Goal: Information Seeking & Learning: Learn about a topic

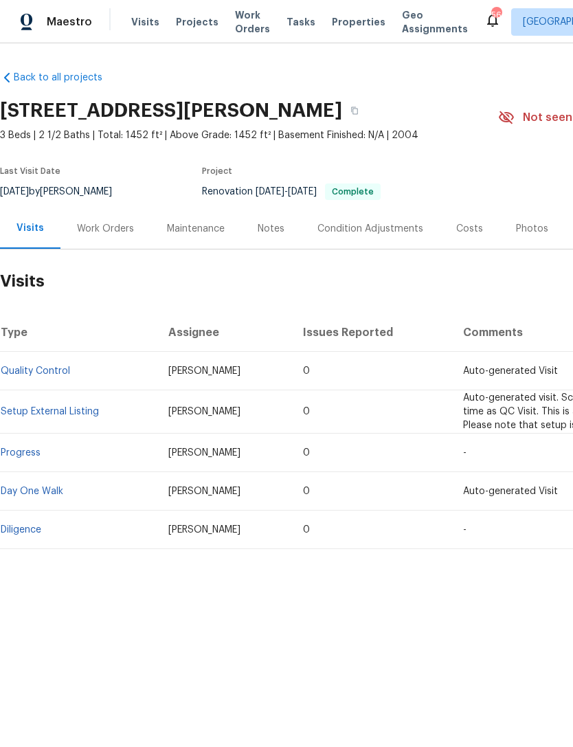
click at [114, 225] on div "Work Orders" at bounding box center [105, 229] width 57 height 14
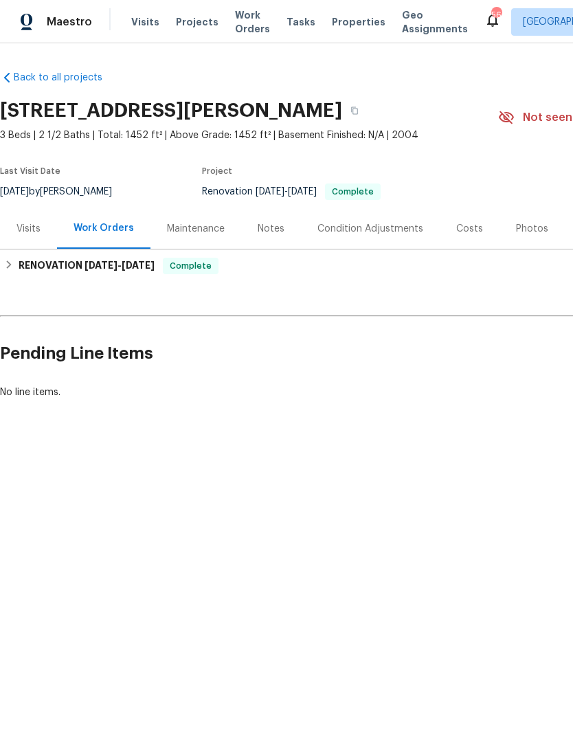
click at [271, 232] on div "Notes" at bounding box center [271, 229] width 27 height 14
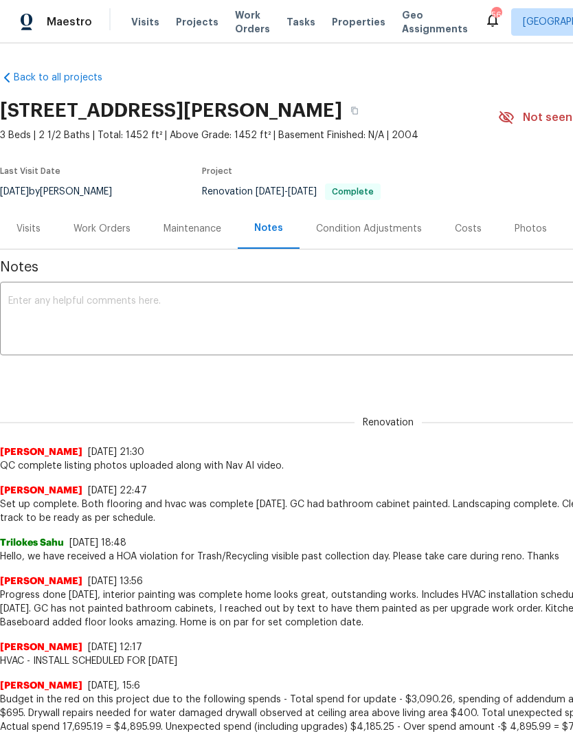
click at [30, 231] on div "Visits" at bounding box center [28, 229] width 24 height 14
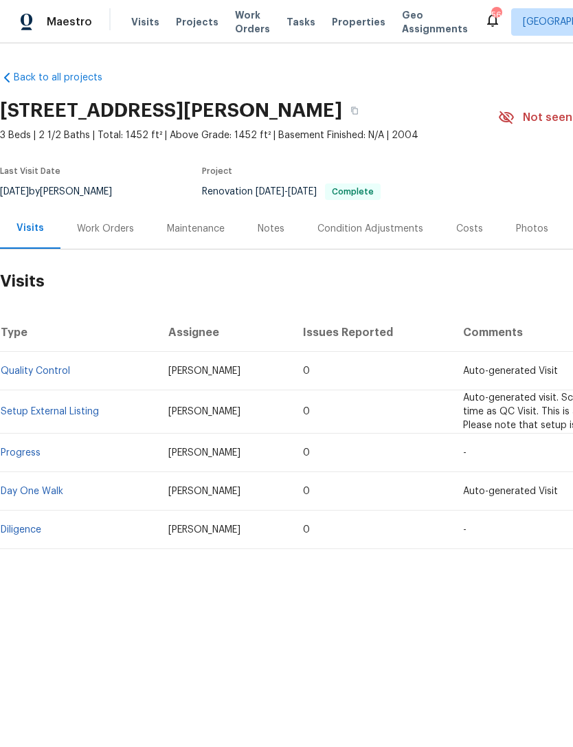
click at [110, 232] on div "Work Orders" at bounding box center [105, 229] width 57 height 14
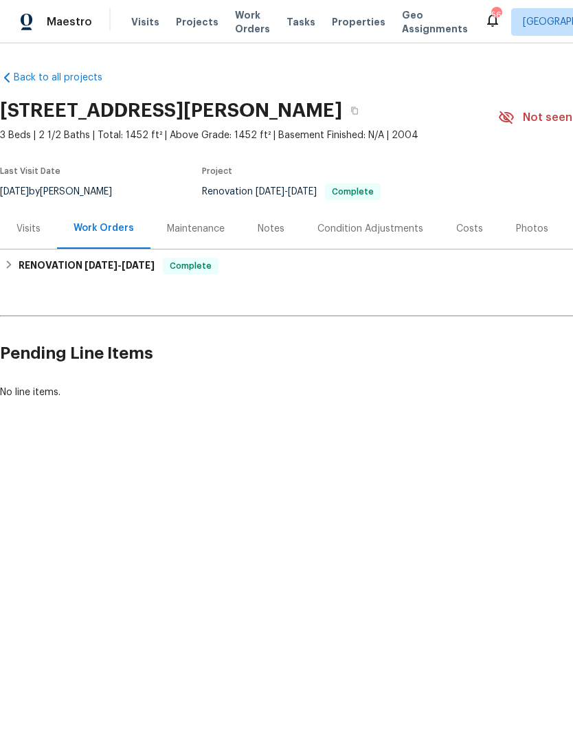
click at [456, 232] on div "Costs" at bounding box center [469, 229] width 27 height 14
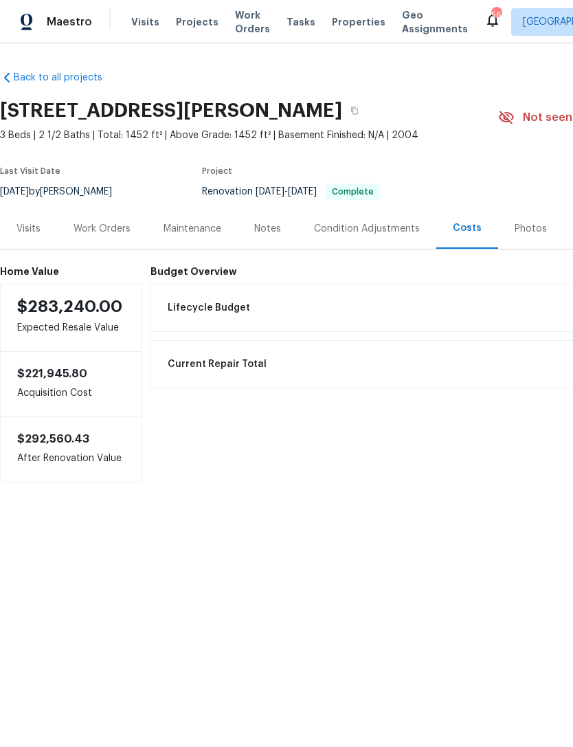
click at [517, 227] on div "Photos" at bounding box center [531, 229] width 32 height 14
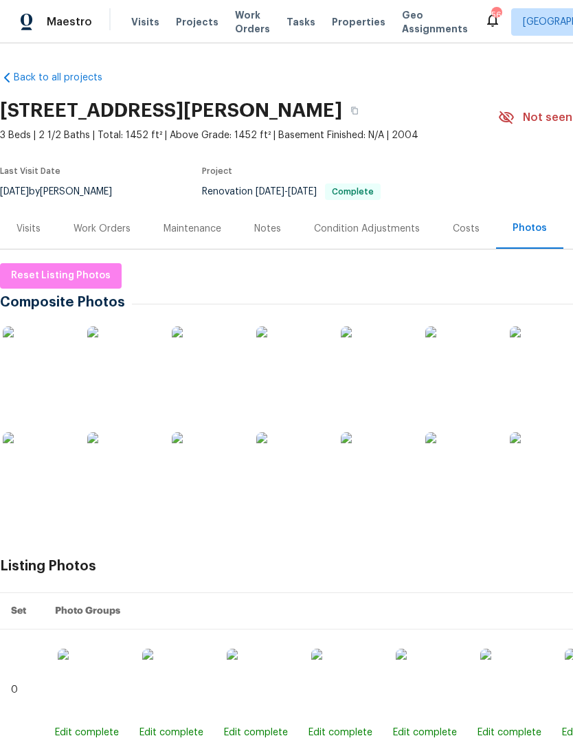
click at [461, 232] on div "Costs" at bounding box center [466, 229] width 27 height 14
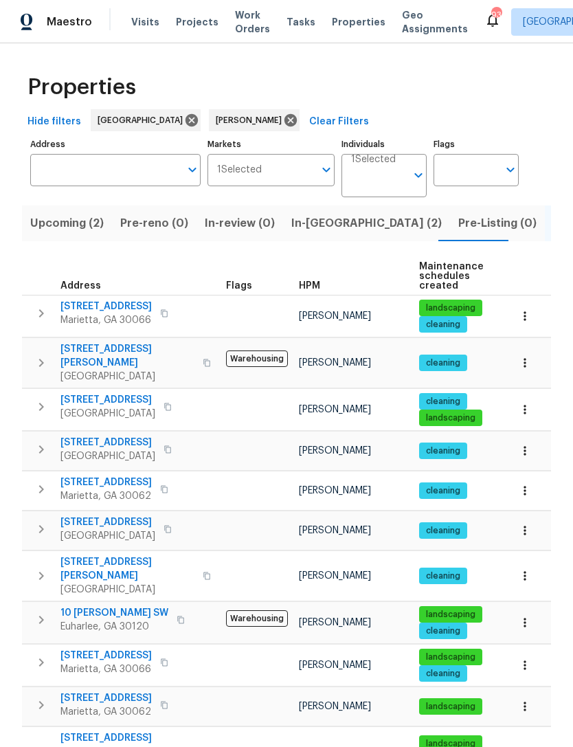
click at [318, 223] on span "In-[GEOGRAPHIC_DATA] (2)" at bounding box center [366, 223] width 150 height 19
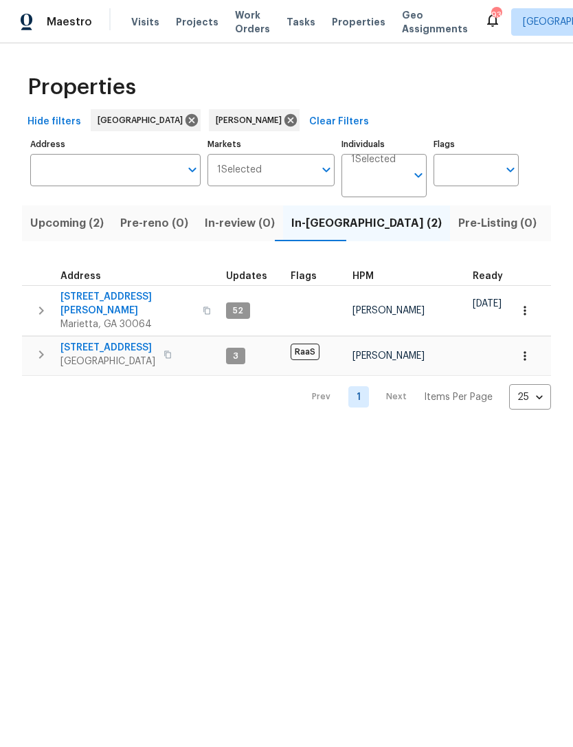
click at [114, 341] on span "5160 Legendary Ln" at bounding box center [107, 348] width 95 height 14
click at [78, 223] on span "Upcoming (2)" at bounding box center [67, 223] width 74 height 19
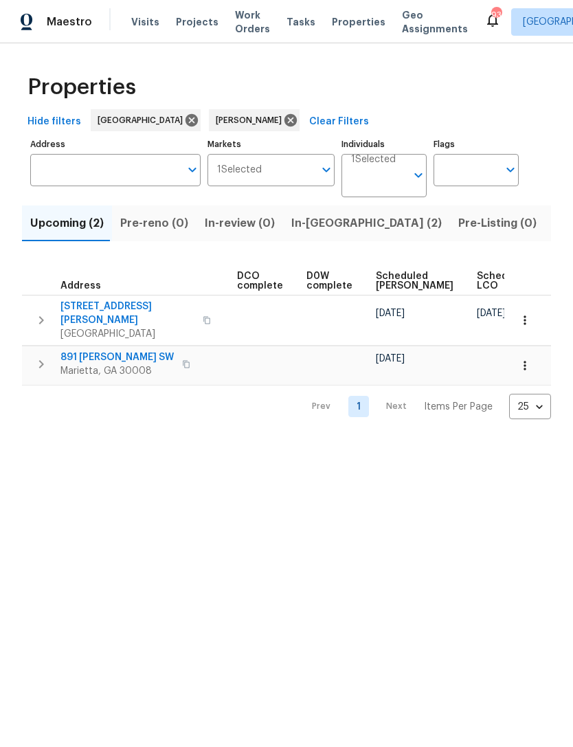
click at [181, 372] on td at bounding box center [195, 365] width 73 height 39
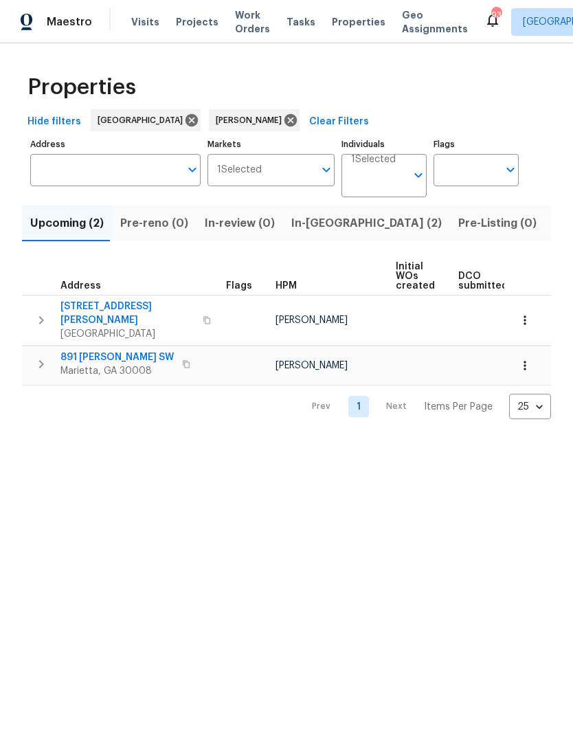
click at [100, 350] on span "891 Wanda Cir SW" at bounding box center [116, 357] width 113 height 14
click at [553, 225] on span "Listed (13)" at bounding box center [581, 223] width 56 height 19
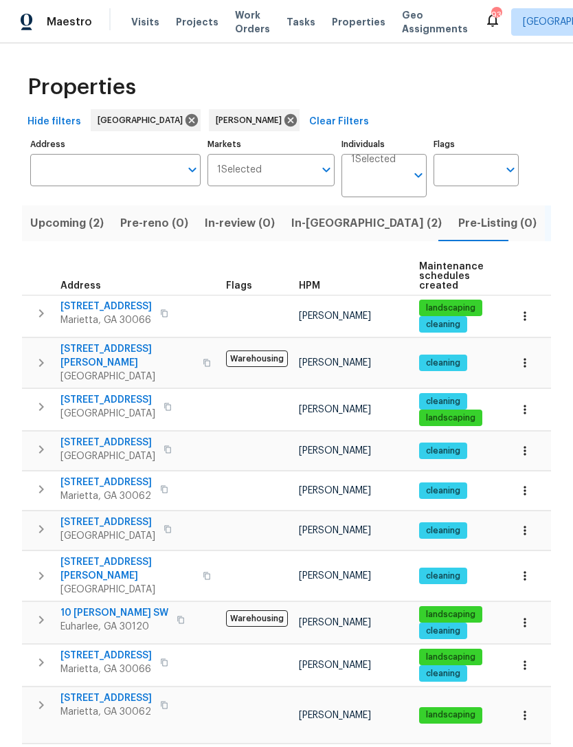
scroll to position [11, 0]
click at [378, 179] on input "Individuals" at bounding box center [378, 181] width 55 height 32
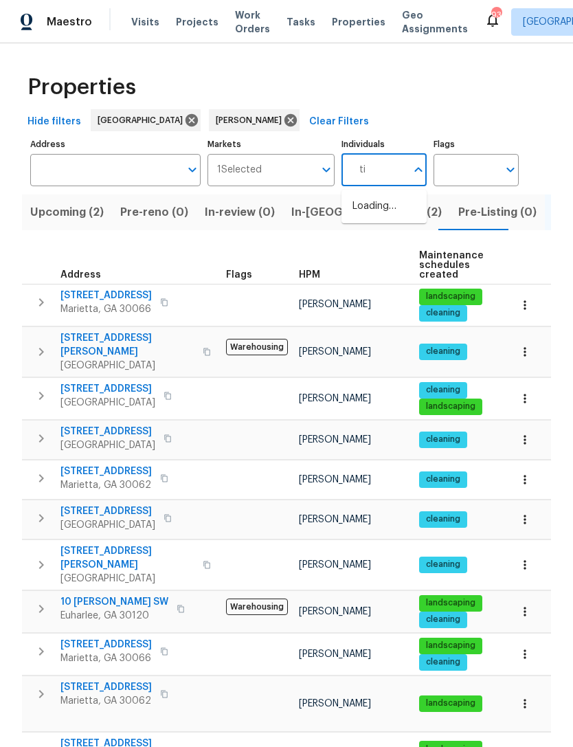
type input "tim"
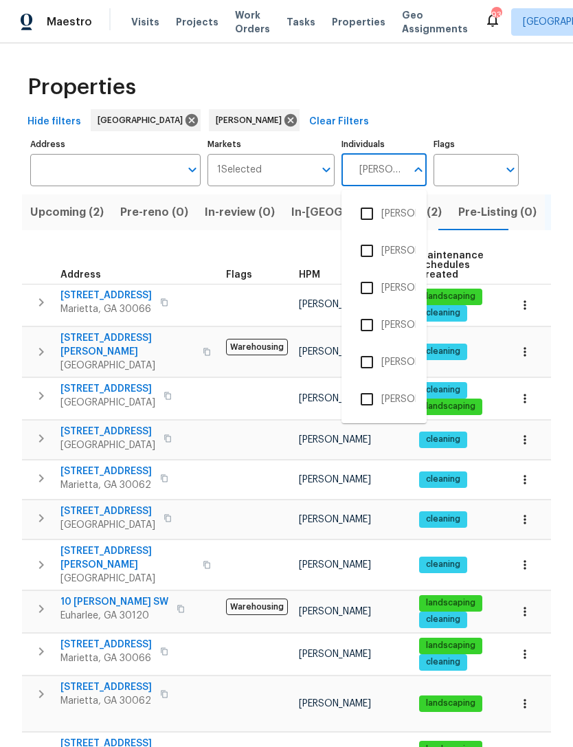
click at [375, 214] on input "checkbox" at bounding box center [366, 213] width 29 height 29
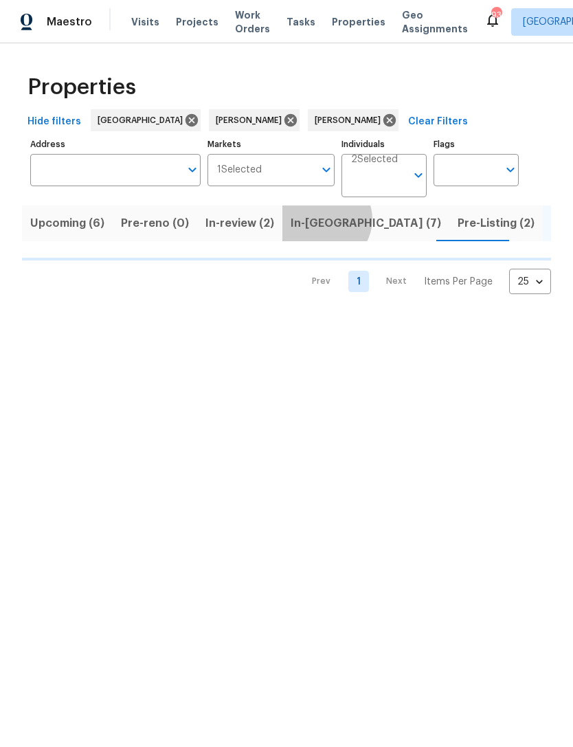
click at [317, 221] on span "In-reno (7)" at bounding box center [366, 223] width 150 height 19
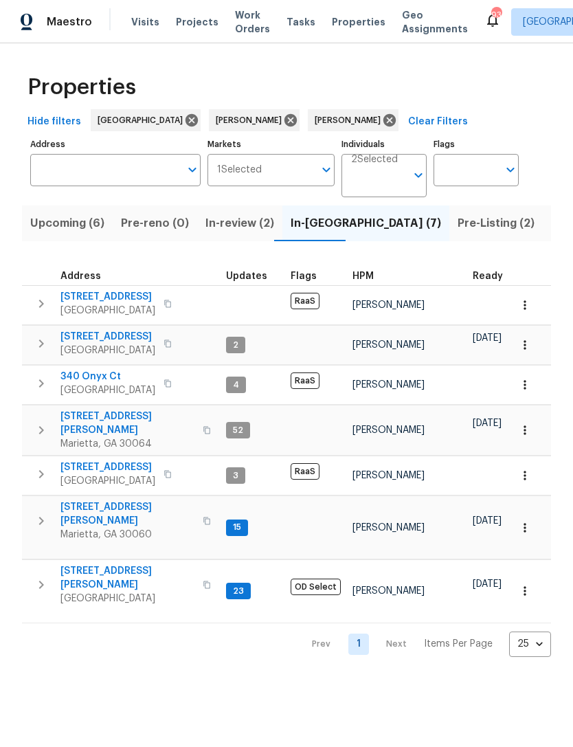
click at [457, 222] on span "Pre-Listing (2)" at bounding box center [495, 223] width 77 height 19
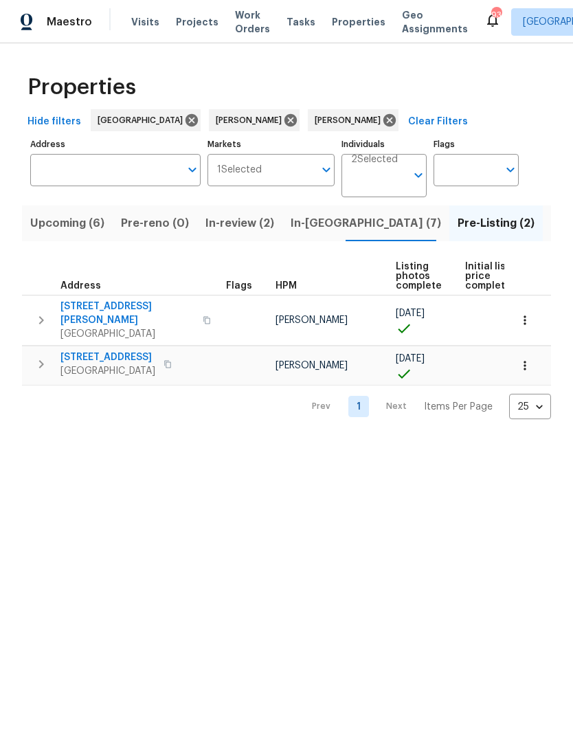
click at [313, 227] on span "In-reno (7)" at bounding box center [366, 223] width 150 height 19
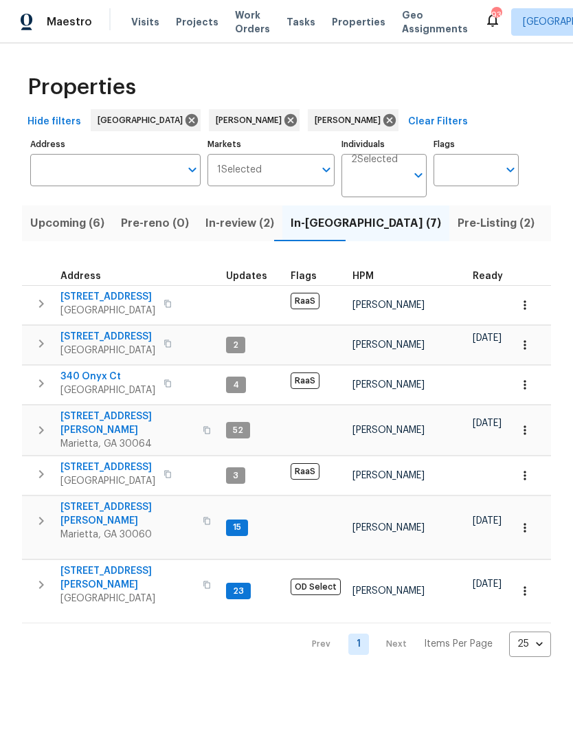
click at [551, 225] on span "Listed (36)" at bounding box center [580, 223] width 59 height 19
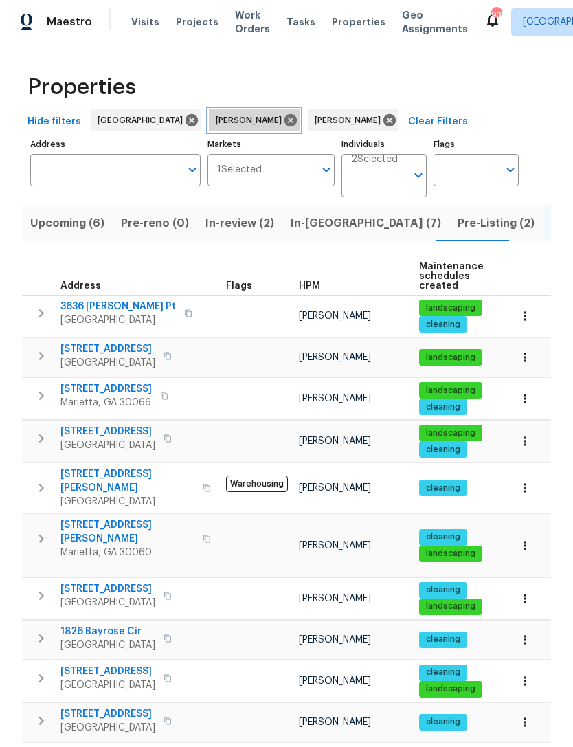
click at [283, 118] on icon at bounding box center [290, 120] width 15 height 15
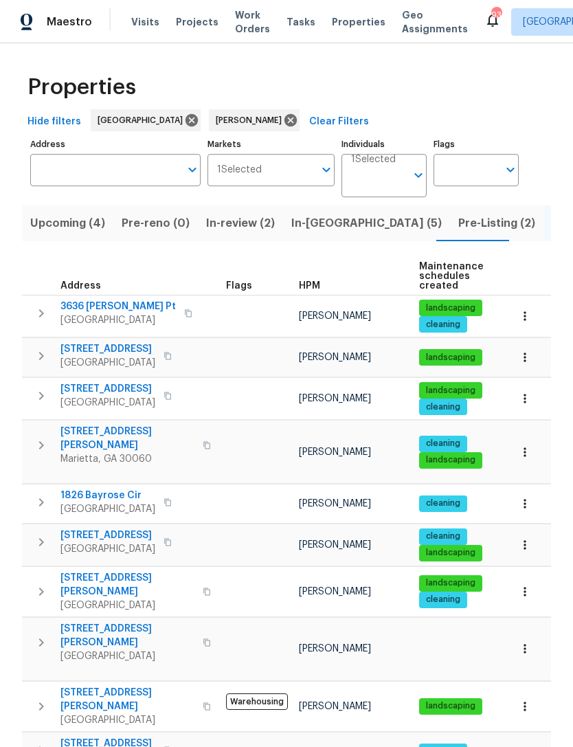
click at [317, 222] on span "In-reno (5)" at bounding box center [366, 223] width 150 height 19
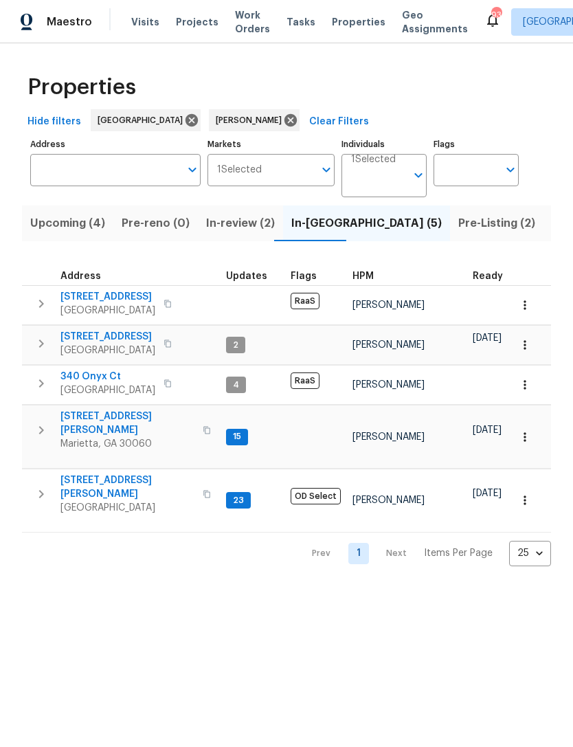
click at [458, 230] on span "Pre-Listing (2)" at bounding box center [496, 223] width 77 height 19
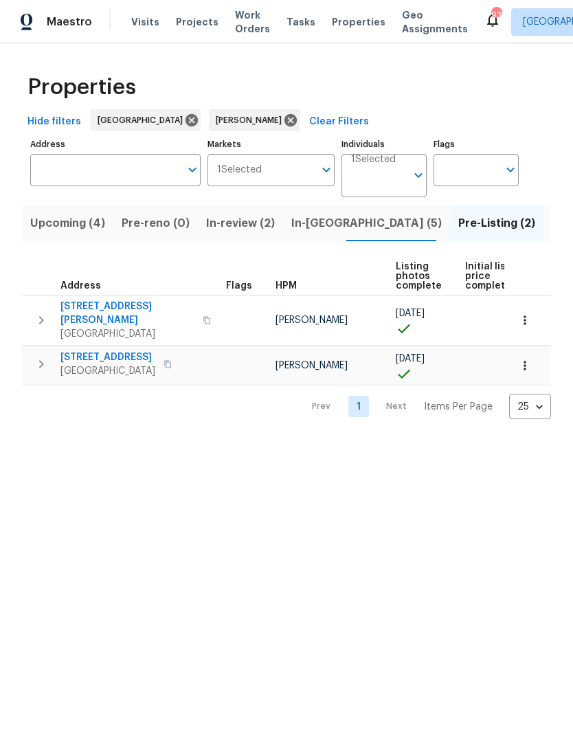
click at [552, 225] on span "Listed (23)" at bounding box center [581, 223] width 58 height 19
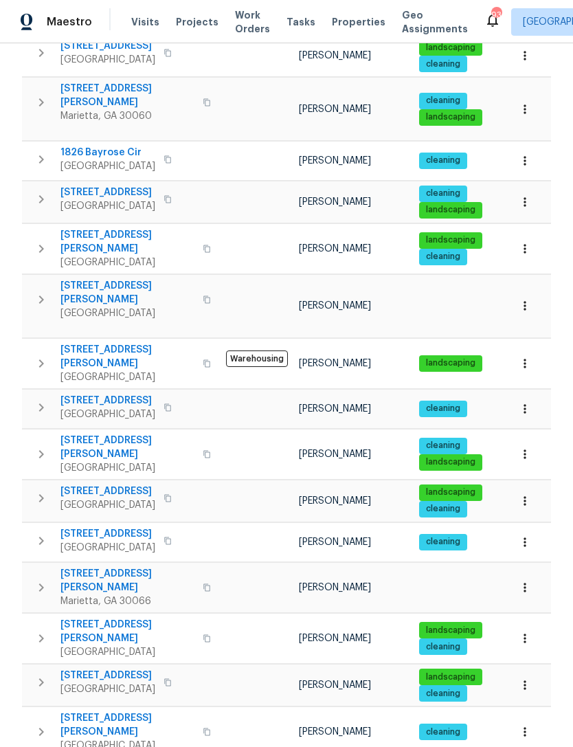
click at [119, 567] on span "4108 Christacy Way" at bounding box center [127, 580] width 134 height 27
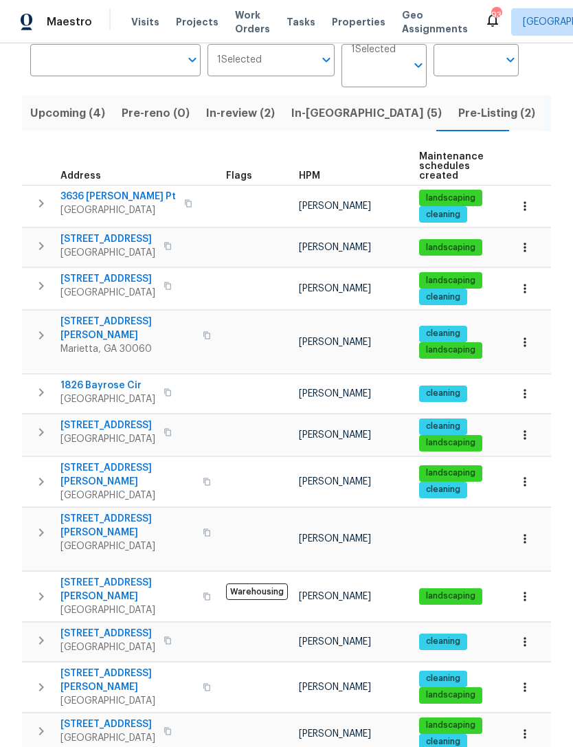
click at [108, 512] on span "7004 Pat Mell Pl SE" at bounding box center [127, 525] width 134 height 27
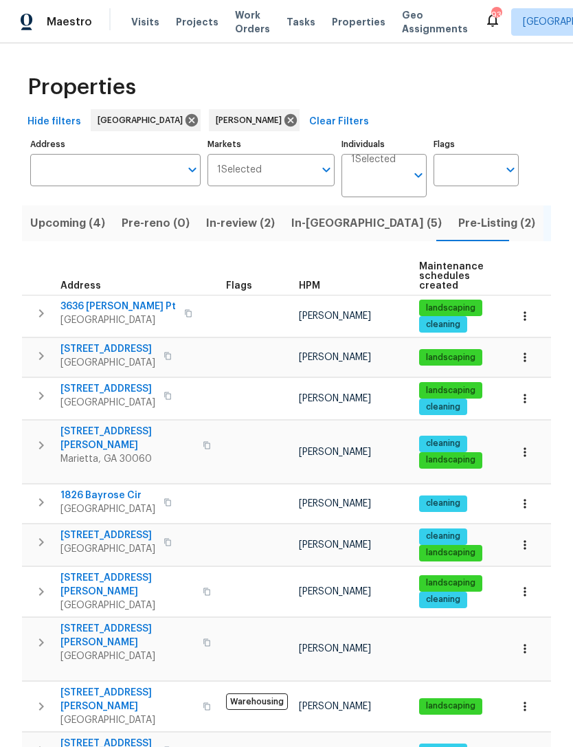
click at [80, 219] on span "Upcoming (4)" at bounding box center [67, 223] width 75 height 19
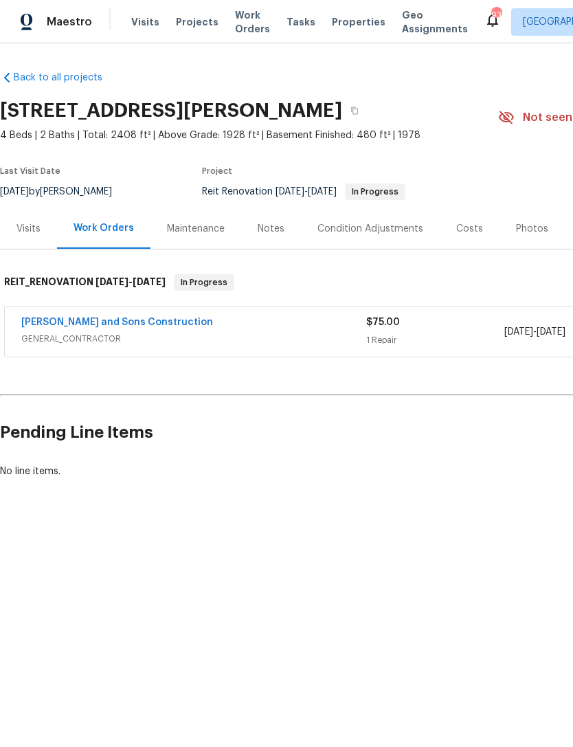
click at [267, 235] on div "Notes" at bounding box center [271, 229] width 27 height 14
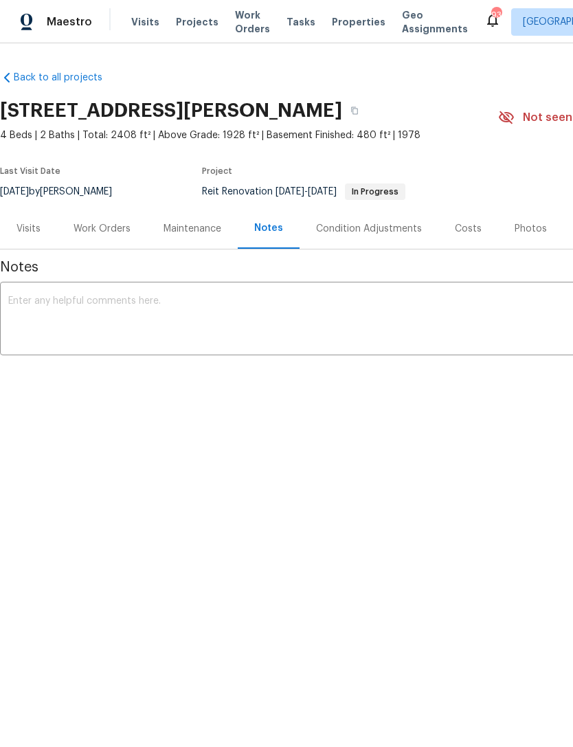
click at [114, 228] on div "Work Orders" at bounding box center [102, 229] width 57 height 14
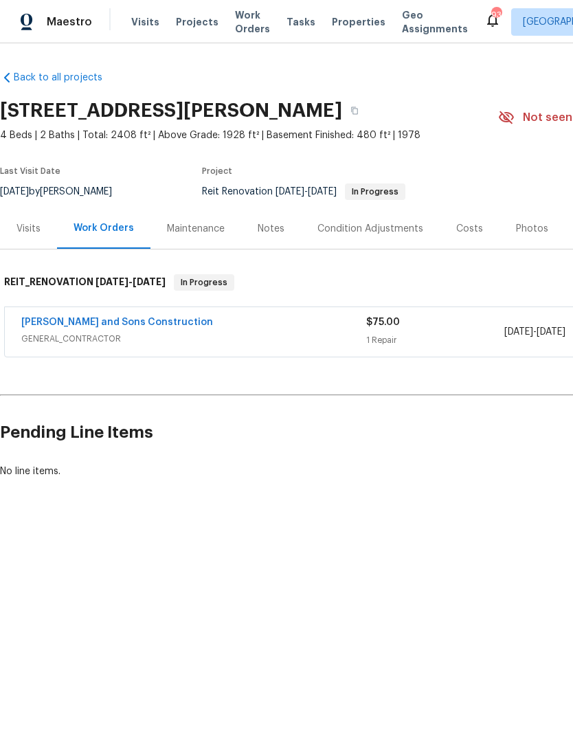
click at [30, 239] on div "Visits" at bounding box center [28, 228] width 57 height 41
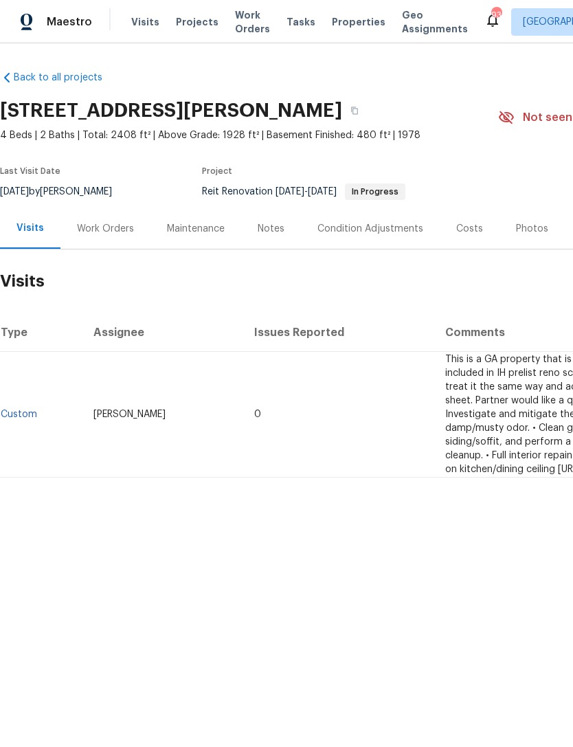
click at [111, 226] on div "Work Orders" at bounding box center [105, 229] width 57 height 14
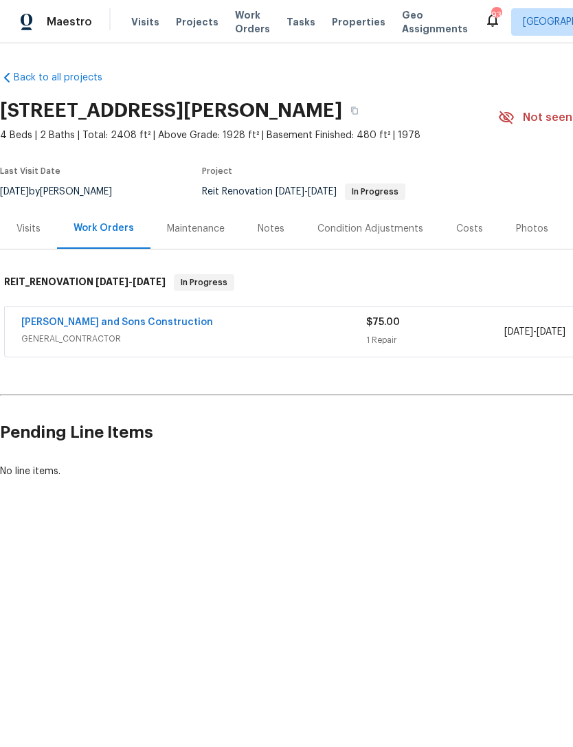
click at [199, 227] on div "Maintenance" at bounding box center [196, 229] width 58 height 14
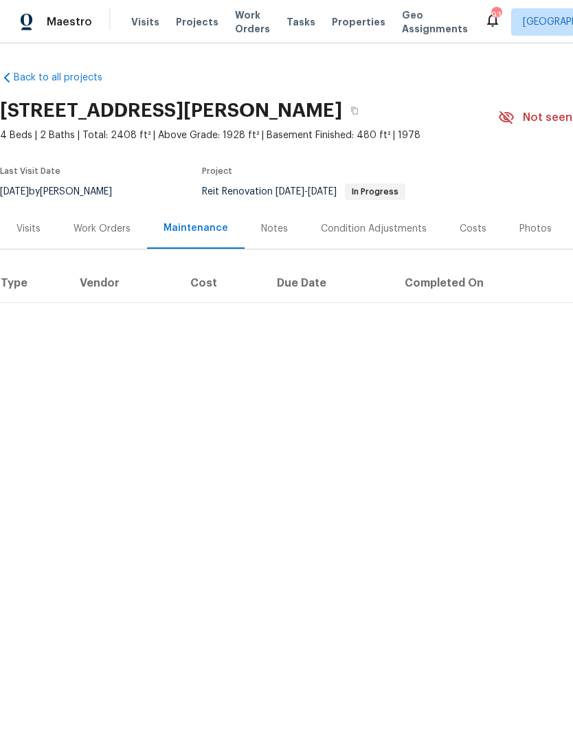
click at [271, 234] on div "Notes" at bounding box center [274, 229] width 27 height 14
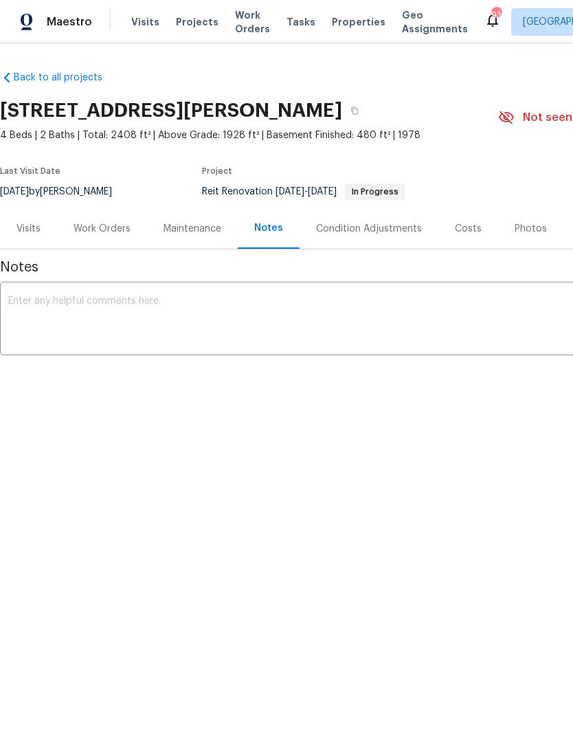
click at [359, 231] on div "Condition Adjustments" at bounding box center [369, 229] width 106 height 14
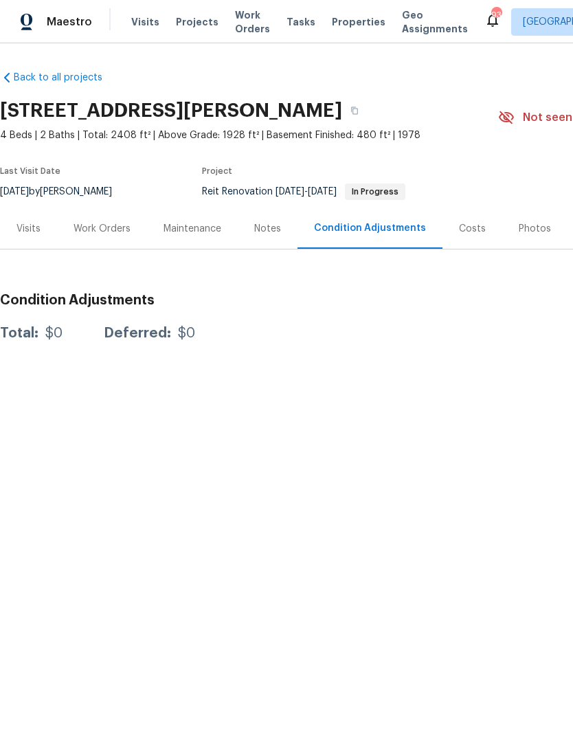
click at [30, 223] on div "Visits" at bounding box center [28, 229] width 24 height 14
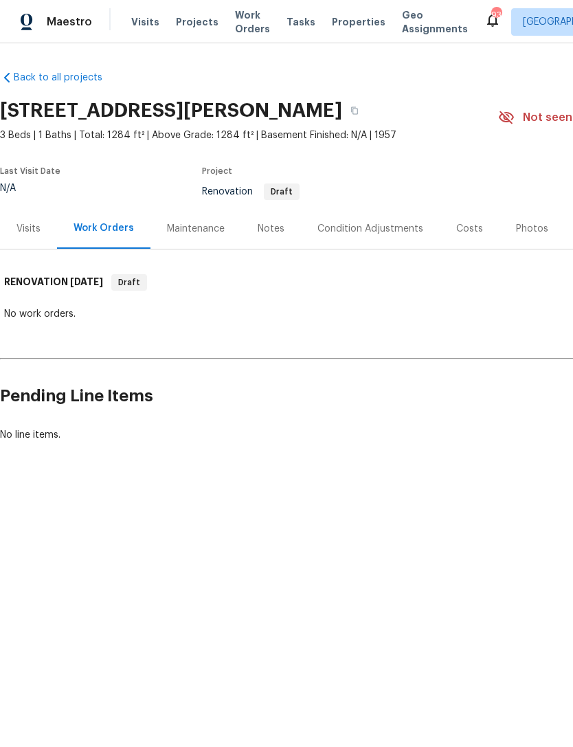
click at [29, 238] on div "Visits" at bounding box center [28, 228] width 57 height 41
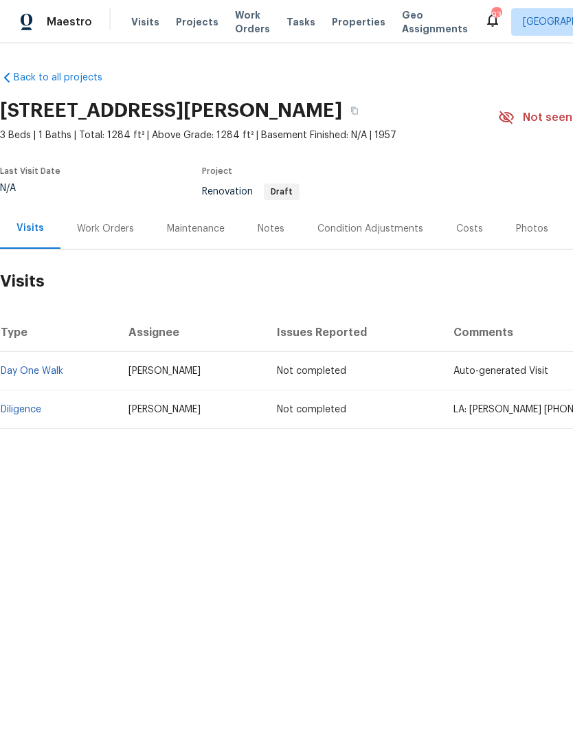
click at [275, 229] on div "Notes" at bounding box center [271, 229] width 27 height 14
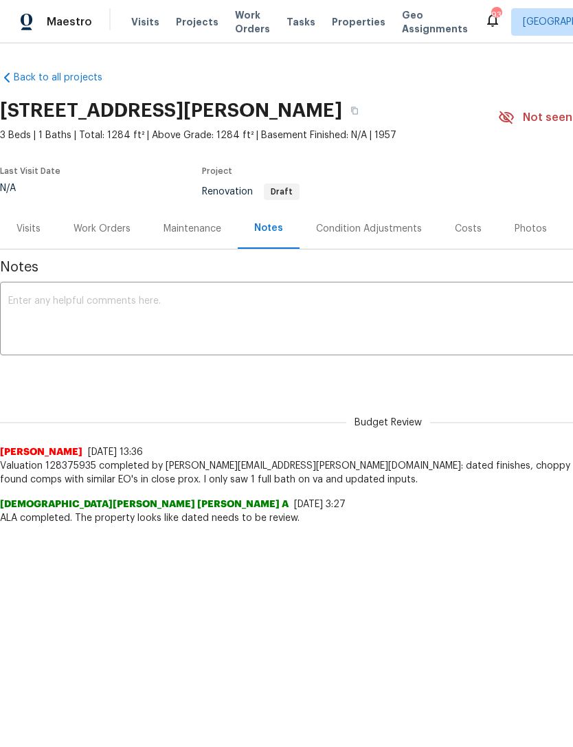
click at [33, 234] on div "Visits" at bounding box center [28, 229] width 24 height 14
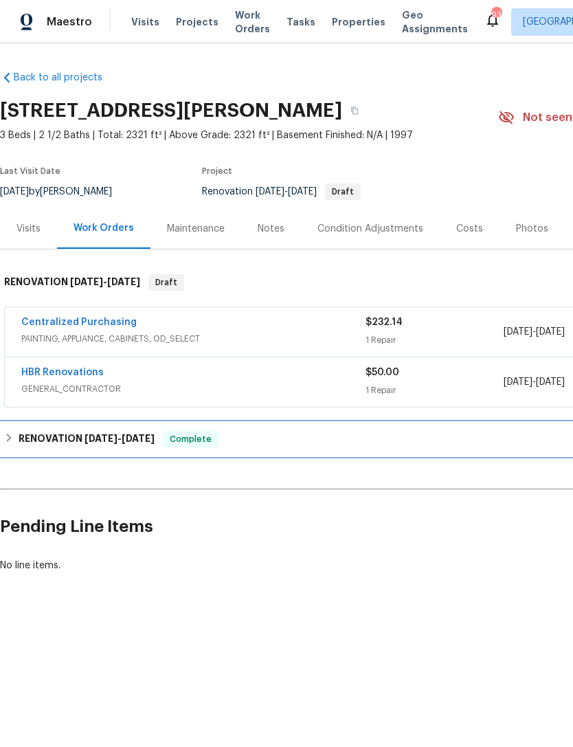
click at [109, 453] on div "RENOVATION 9/23/25 - 10/2/25 Complete" at bounding box center [388, 438] width 776 height 33
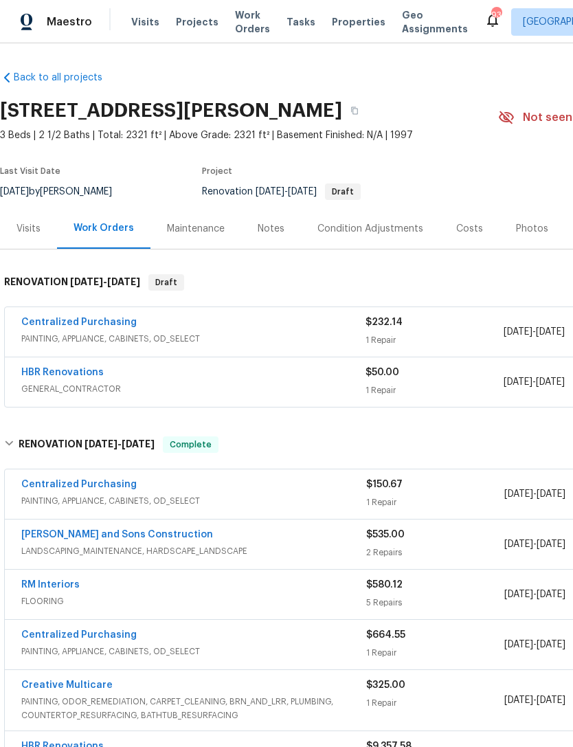
click at [152, 376] on div "HBR Renovations" at bounding box center [193, 373] width 344 height 16
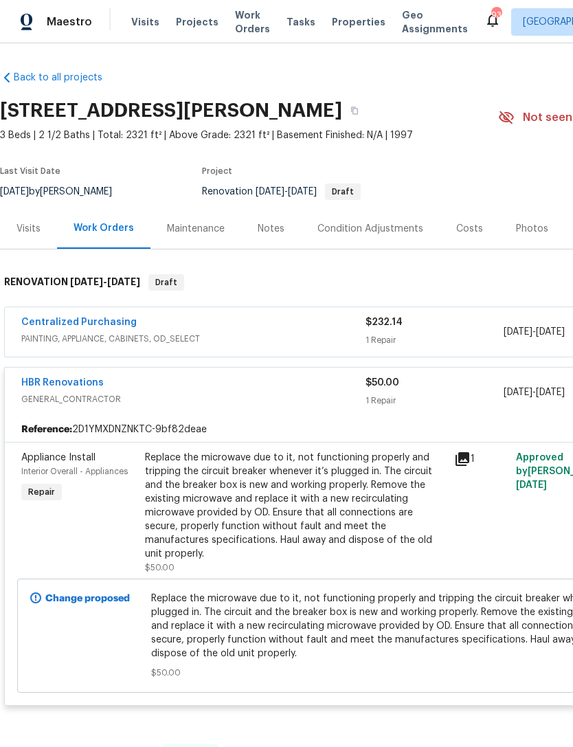
click at [50, 383] on link "HBR Renovations" at bounding box center [62, 383] width 82 height 10
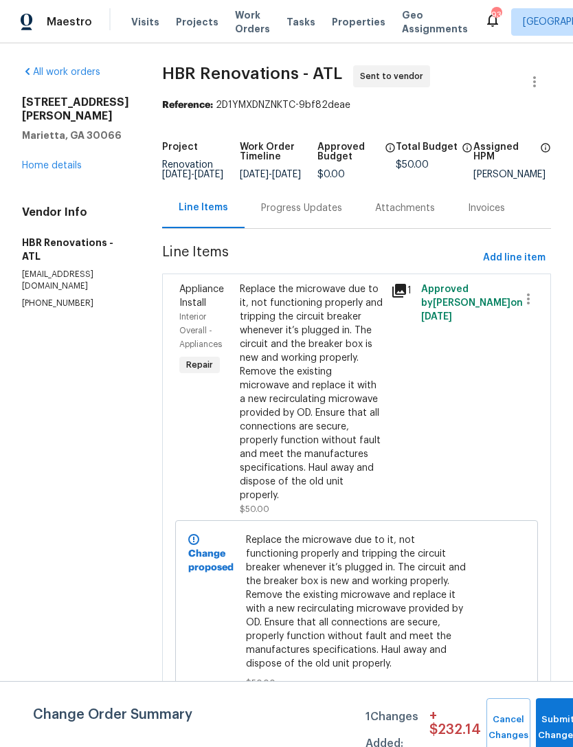
click at [189, 308] on span "Appliance Install" at bounding box center [201, 295] width 45 height 23
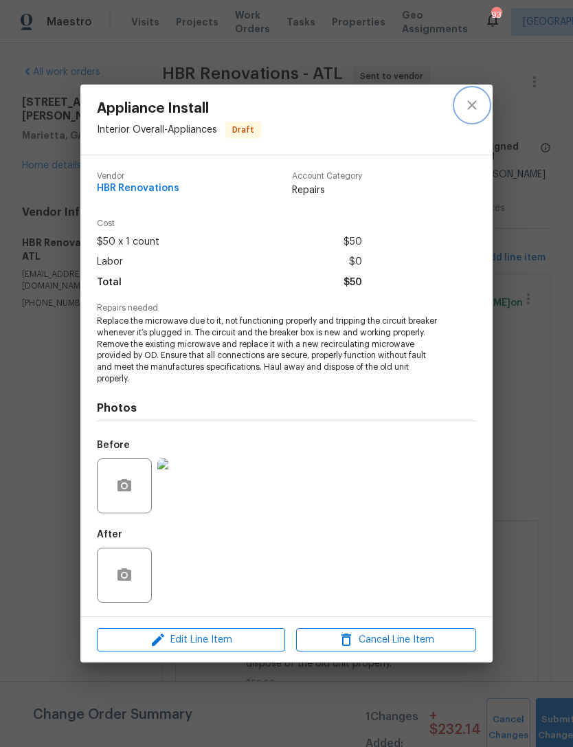
click at [474, 106] on icon "close" at bounding box center [472, 105] width 16 height 16
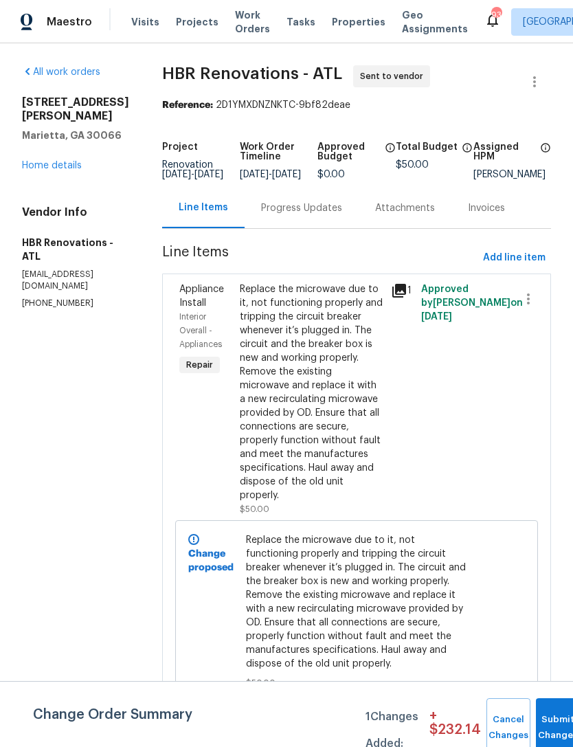
click at [56, 163] on link "Home details" at bounding box center [52, 166] width 60 height 10
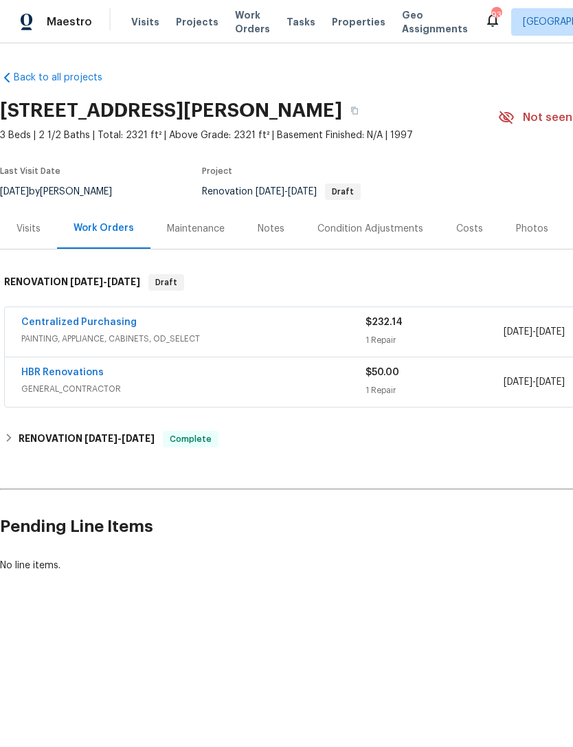
click at [298, 329] on div "Centralized Purchasing" at bounding box center [193, 323] width 344 height 16
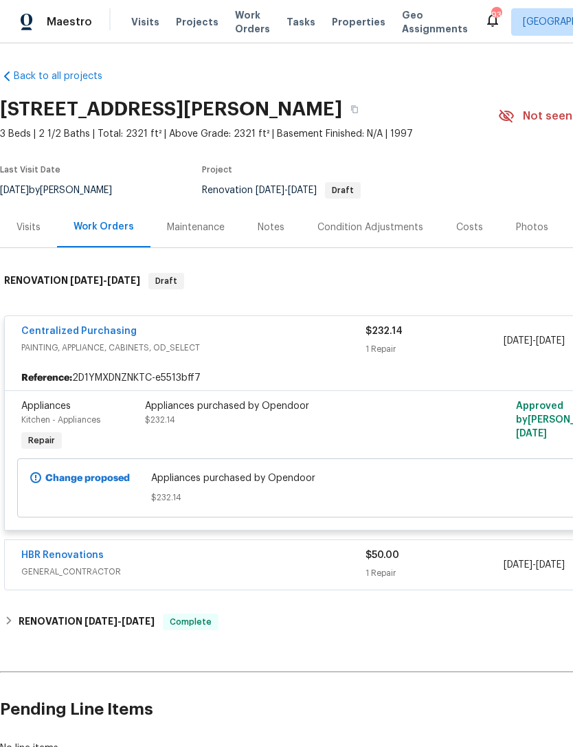
scroll to position [1, 0]
click at [196, 563] on div "HBR Renovations" at bounding box center [193, 556] width 344 height 16
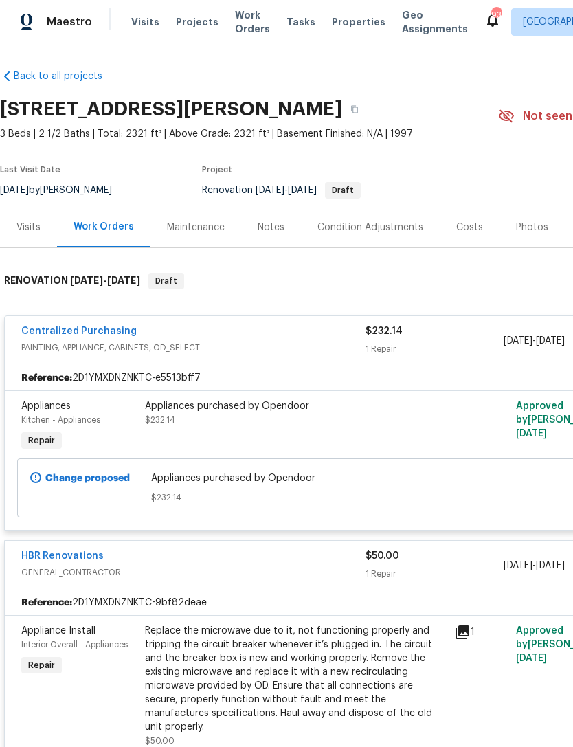
click at [245, 547] on div "HBR Renovations GENERAL_CONTRACTOR $50.00 1 Repair 10/7/2025 - 10/13/2025 Sent …" at bounding box center [388, 565] width 767 height 49
click at [147, 557] on div "HBR Renovations" at bounding box center [193, 557] width 344 height 16
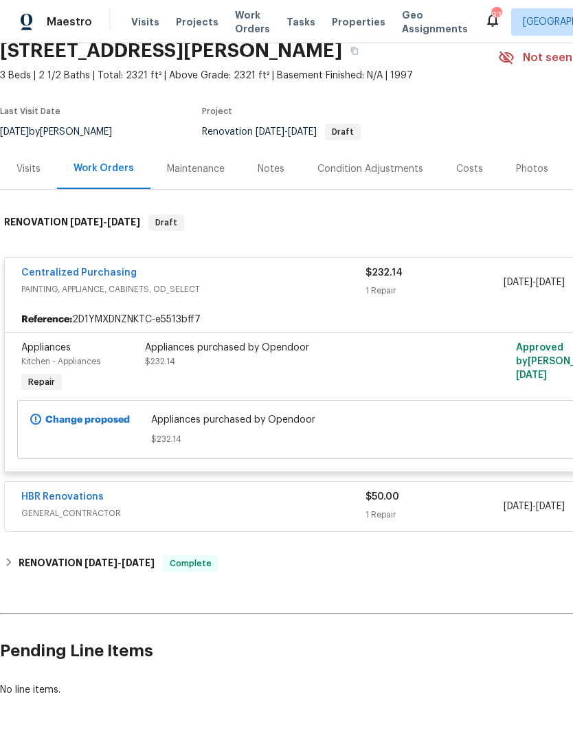
scroll to position [59, 0]
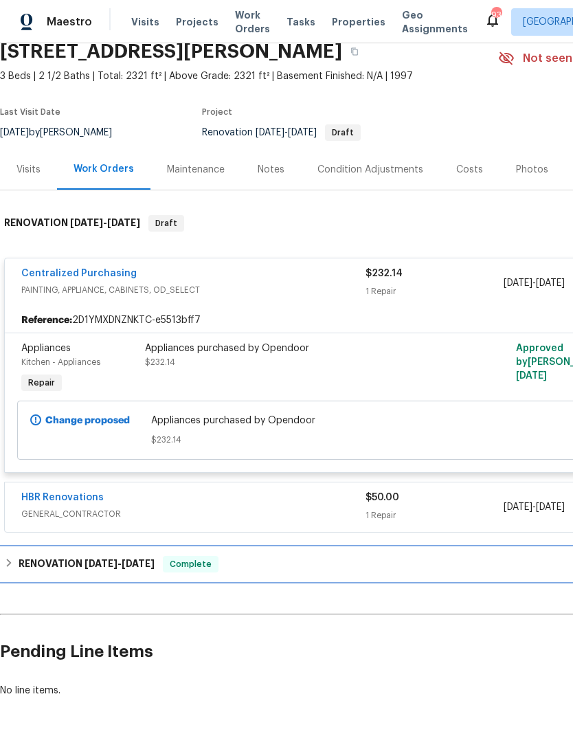
click at [275, 567] on div "RENOVATION 9/23/25 - 10/2/25 Complete" at bounding box center [388, 564] width 768 height 16
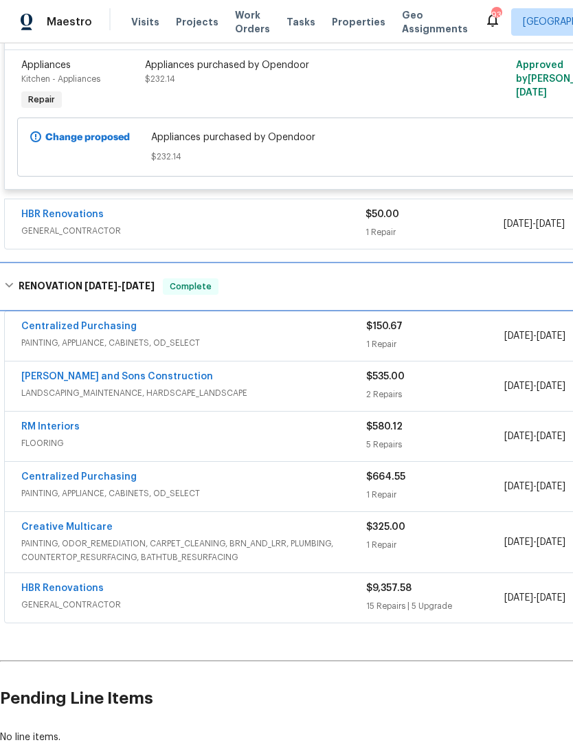
scroll to position [342, 0]
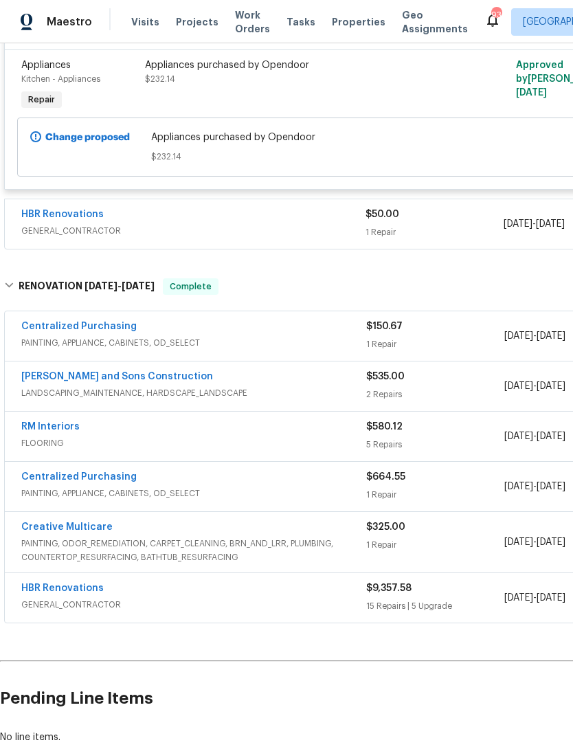
click at [85, 589] on link "HBR Renovations" at bounding box center [62, 588] width 82 height 10
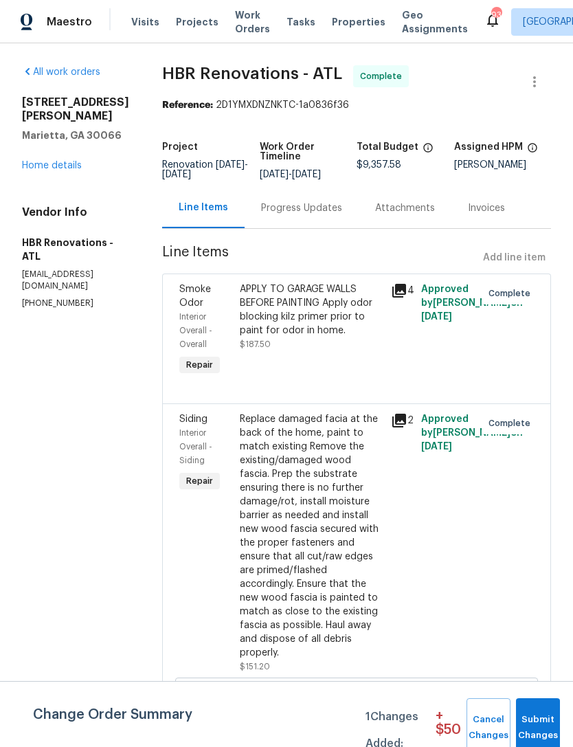
click at [314, 215] on div "Progress Updates" at bounding box center [301, 208] width 81 height 14
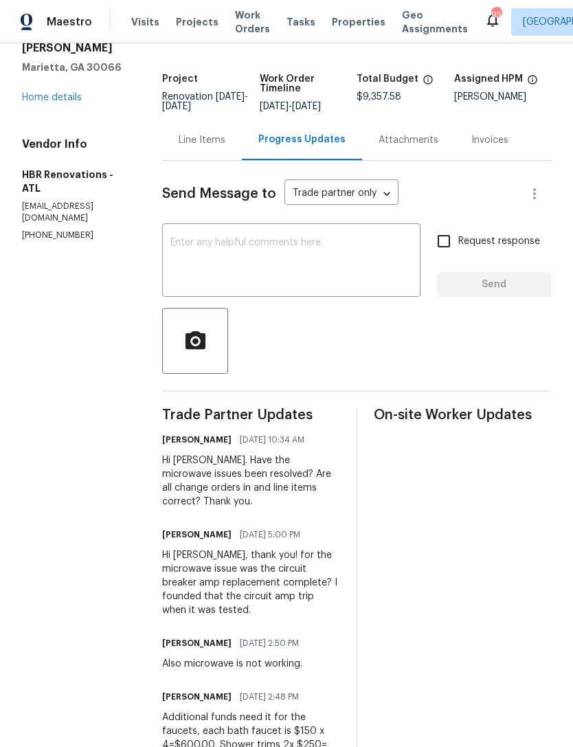
scroll to position [69, 0]
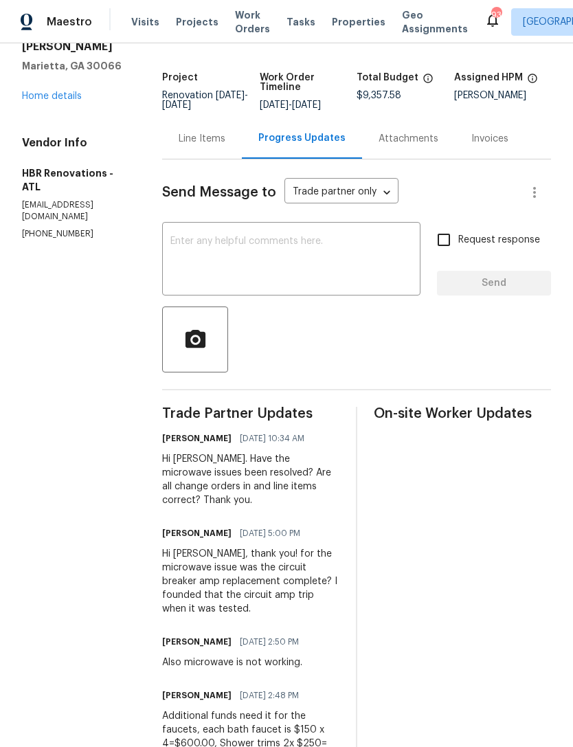
click at [196, 146] on div "Line Items" at bounding box center [202, 139] width 47 height 14
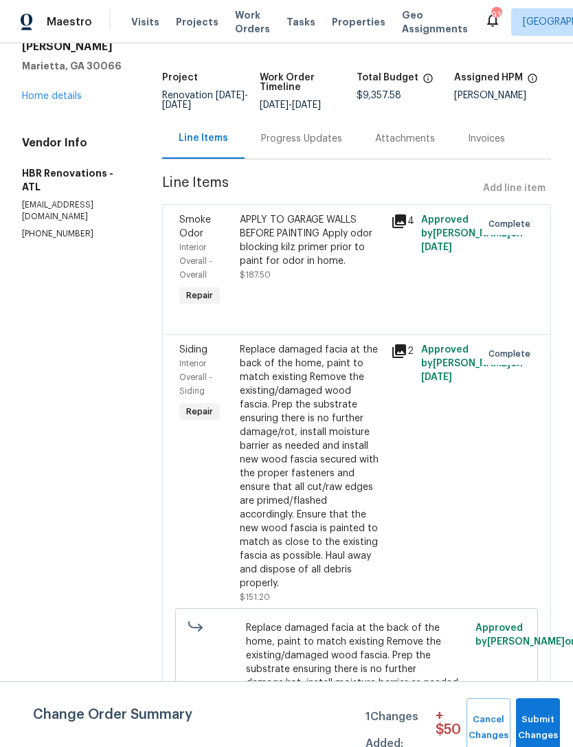
click at [66, 100] on link "Home details" at bounding box center [52, 96] width 60 height 10
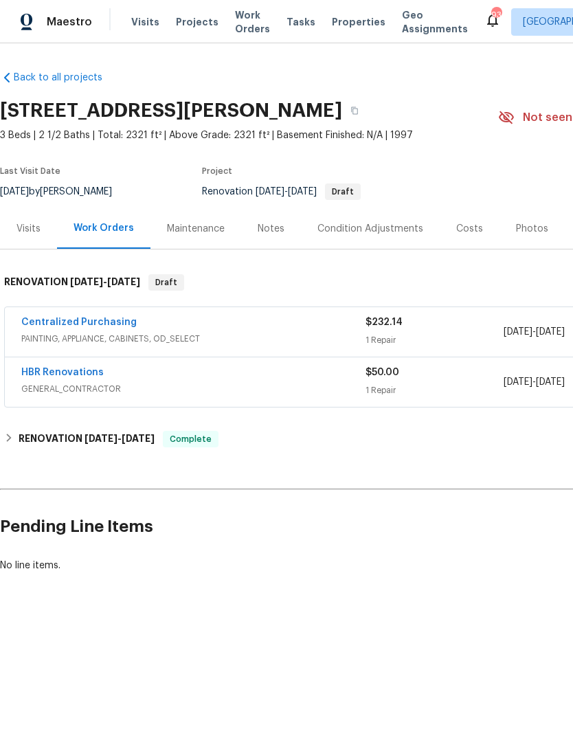
click at [27, 228] on div "Visits" at bounding box center [28, 229] width 24 height 14
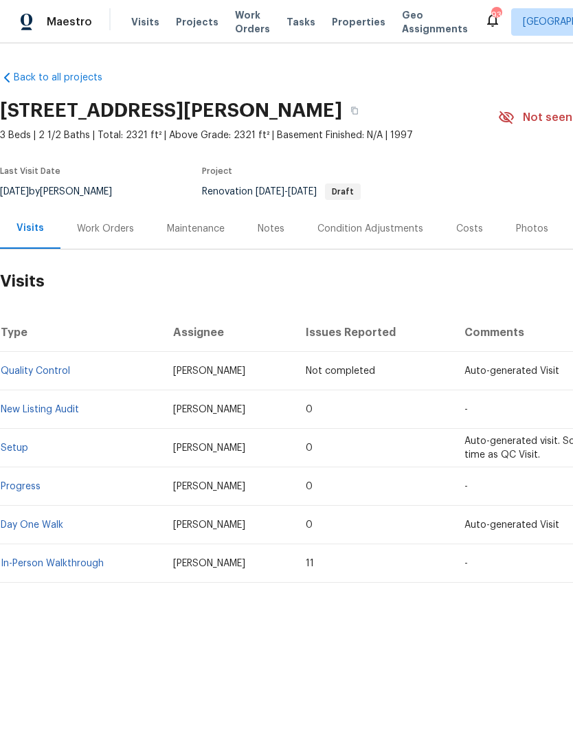
click at [61, 407] on link "New Listing Audit" at bounding box center [40, 410] width 78 height 10
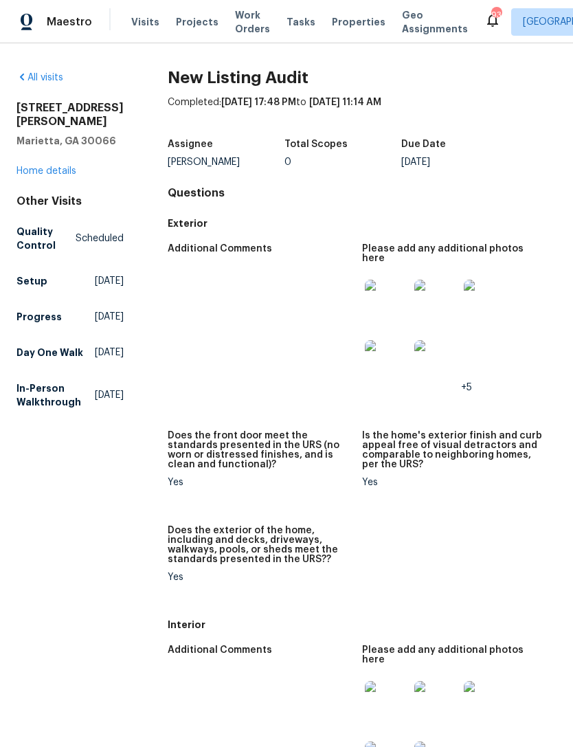
click at [69, 172] on link "Home details" at bounding box center [46, 171] width 60 height 10
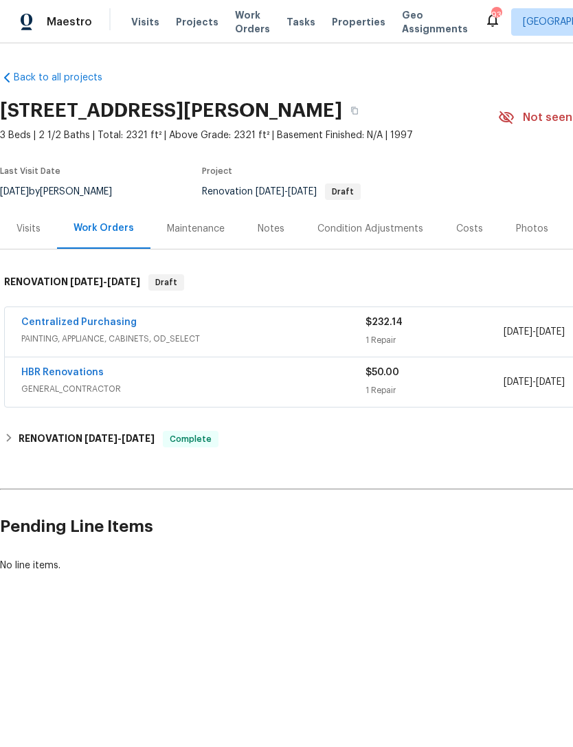
click at [31, 230] on div "Visits" at bounding box center [28, 229] width 24 height 14
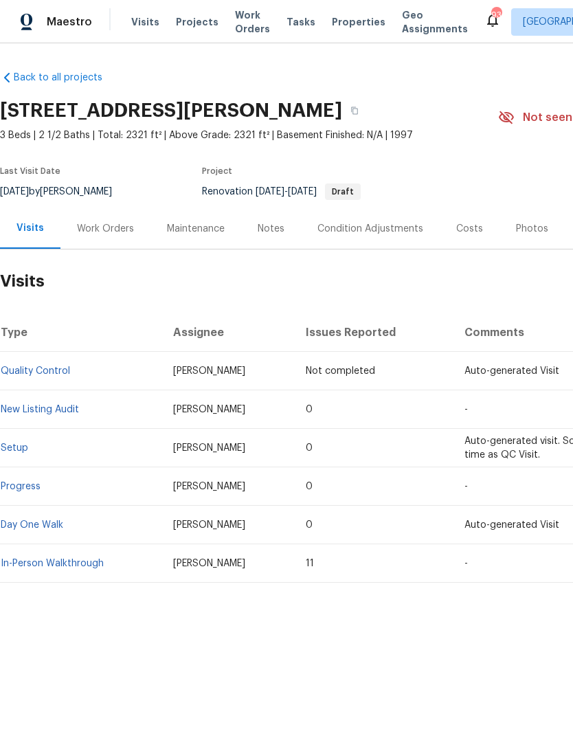
click at [112, 228] on div "Work Orders" at bounding box center [105, 229] width 57 height 14
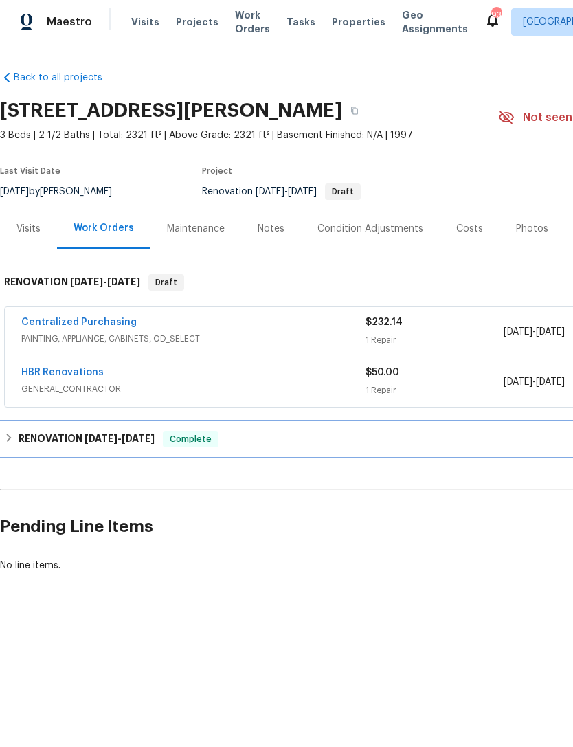
click at [416, 453] on div "RENOVATION 9/23/25 - 10/2/25 Complete" at bounding box center [388, 438] width 776 height 33
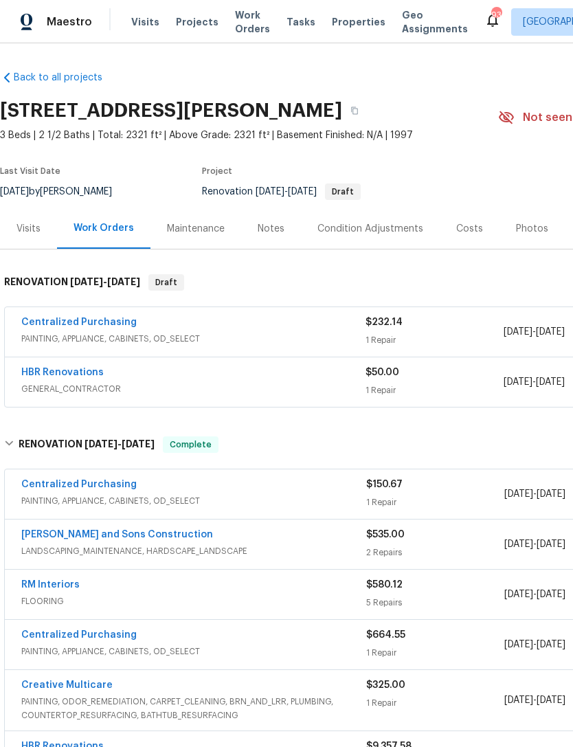
click at [287, 227] on div "Notes" at bounding box center [271, 228] width 60 height 41
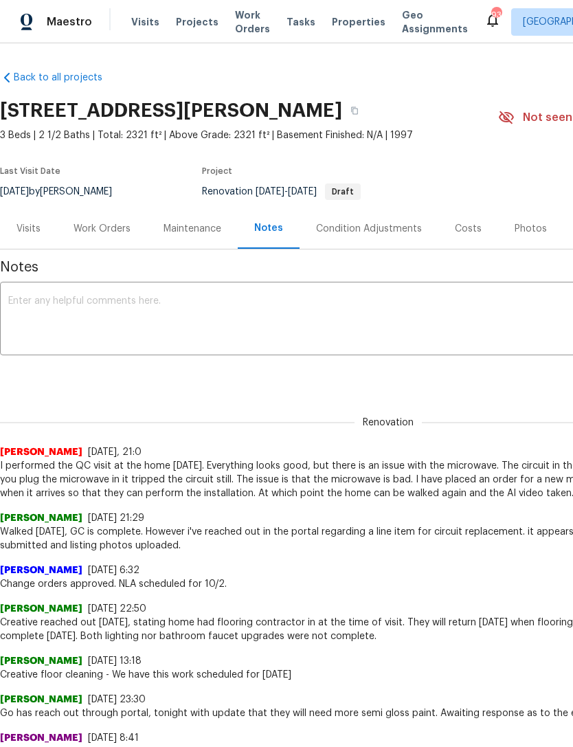
click at [521, 229] on div "Photos" at bounding box center [531, 229] width 32 height 14
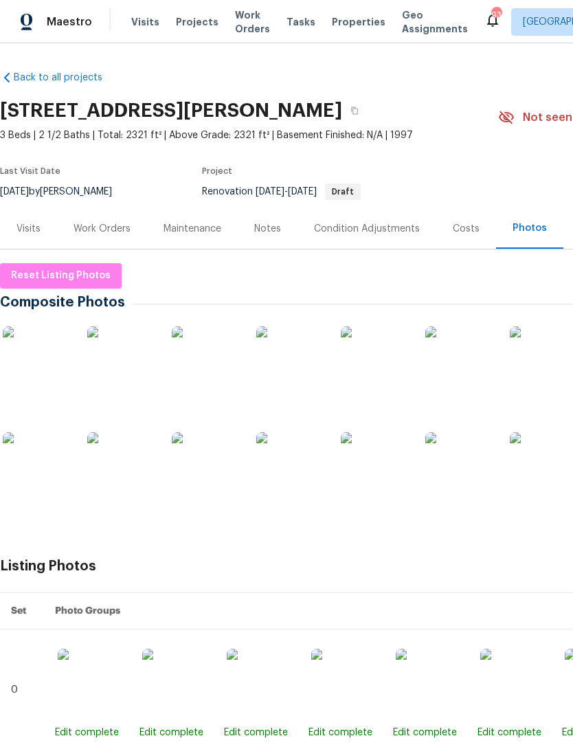
click at [241, 232] on div "Notes" at bounding box center [268, 228] width 60 height 41
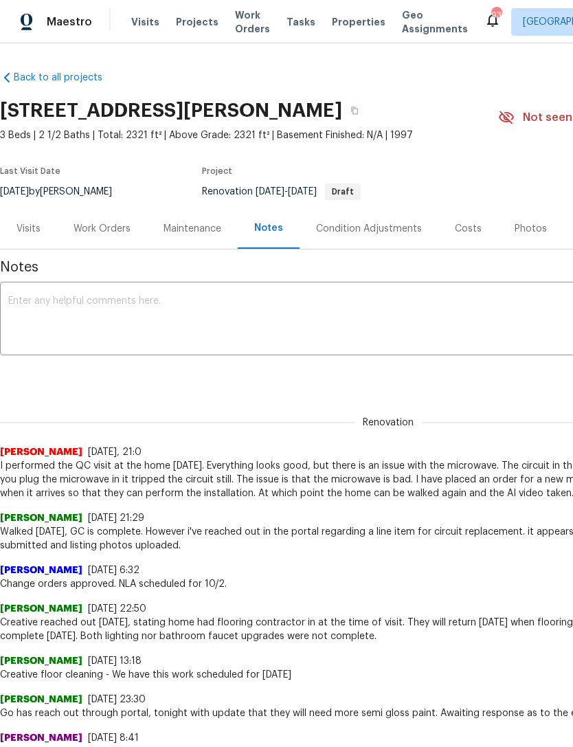
click at [33, 231] on div "Visits" at bounding box center [28, 229] width 24 height 14
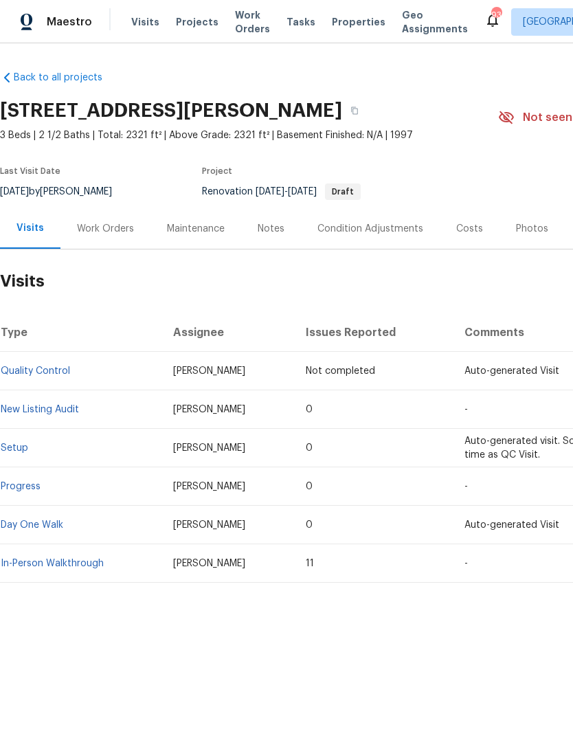
click at [104, 235] on div "Work Orders" at bounding box center [105, 229] width 57 height 14
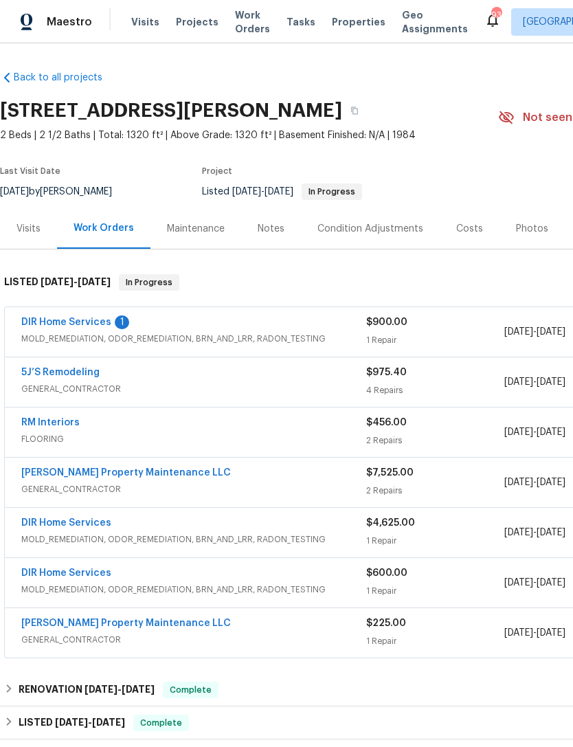
click at [460, 229] on div "Costs" at bounding box center [469, 229] width 27 height 14
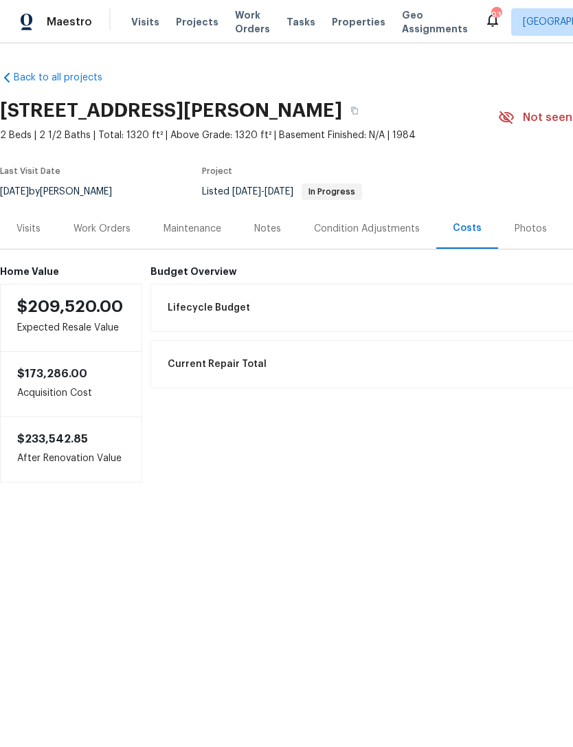
click at [531, 231] on div "Photos" at bounding box center [531, 229] width 32 height 14
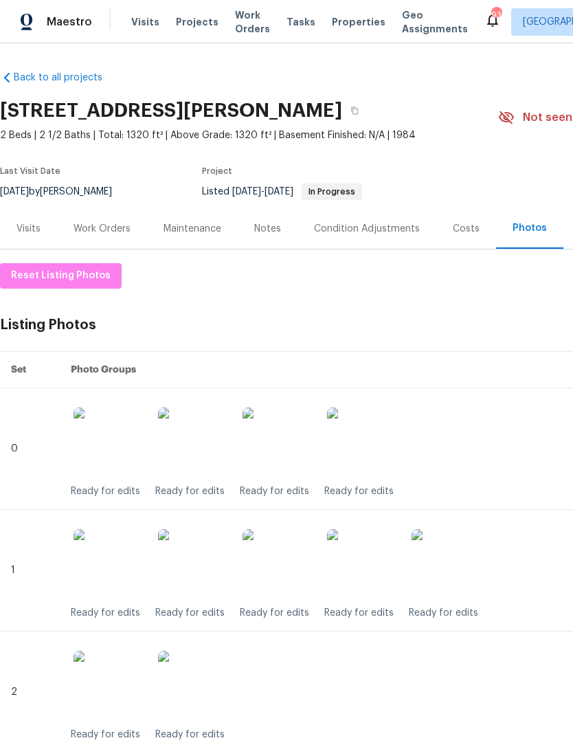
click at [291, 572] on img at bounding box center [276, 563] width 69 height 69
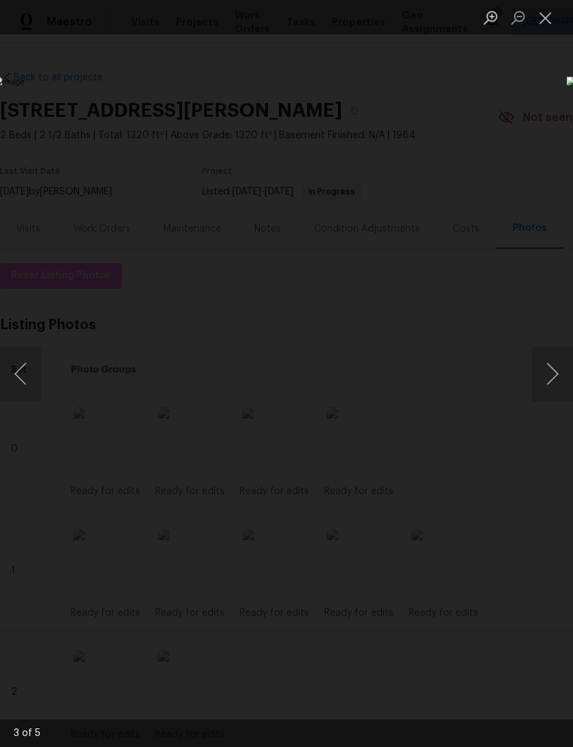
click at [547, 17] on button "Close lightbox" at bounding box center [545, 17] width 27 height 24
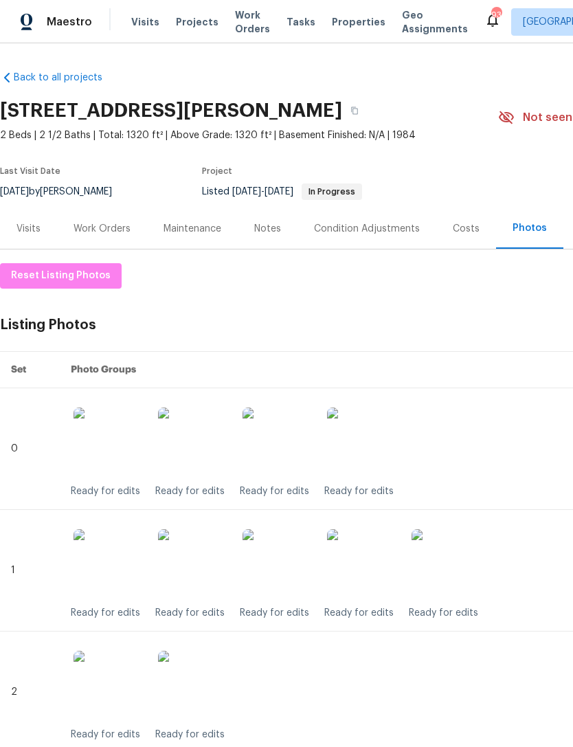
click at [115, 225] on div "Work Orders" at bounding box center [102, 229] width 57 height 14
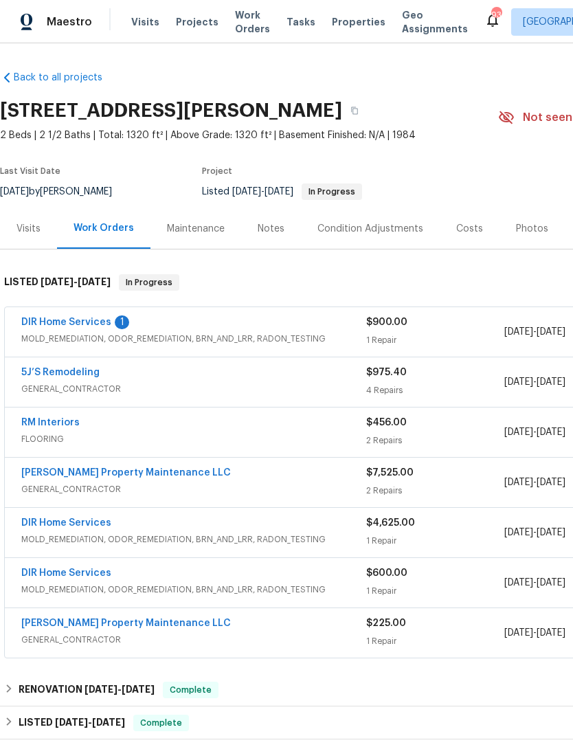
scroll to position [1, 1]
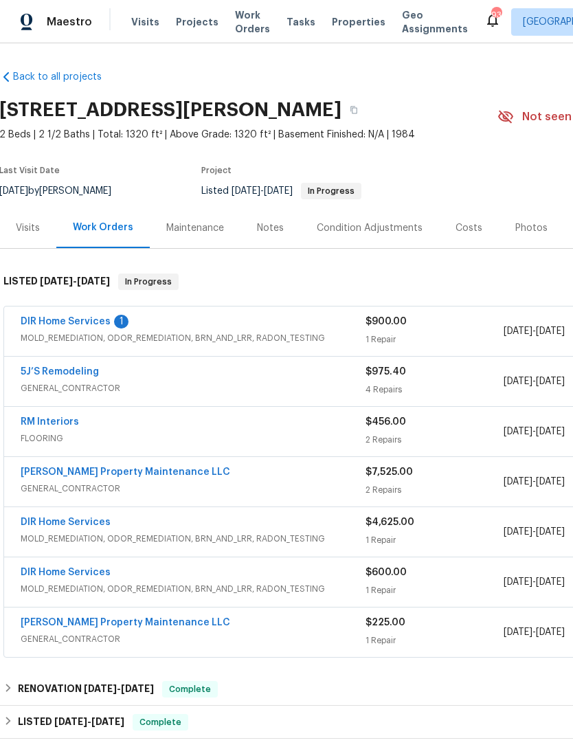
click at [148, 487] on span "GENERAL_CONTRACTOR" at bounding box center [193, 489] width 345 height 14
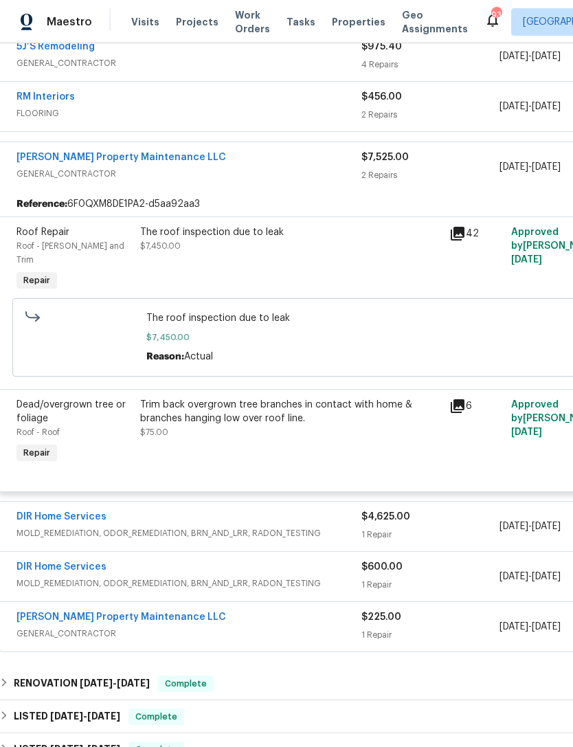
click at [214, 167] on span "GENERAL_CONTRACTOR" at bounding box center [188, 174] width 345 height 14
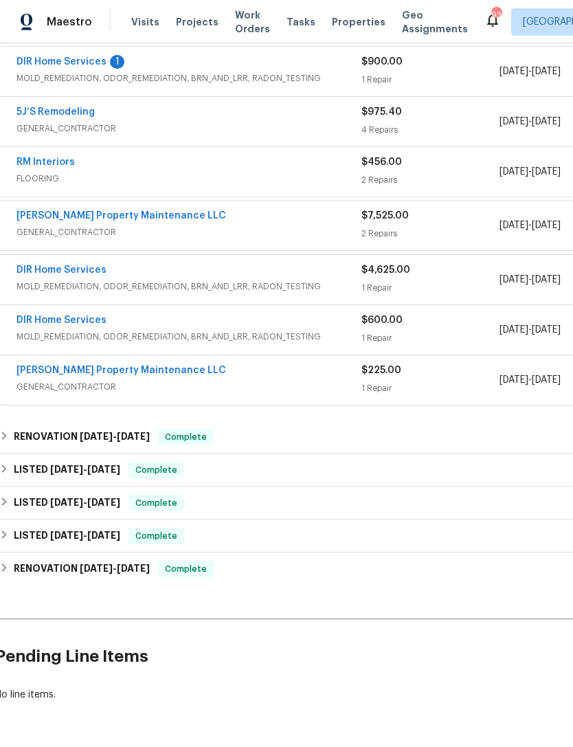
scroll to position [257, 5]
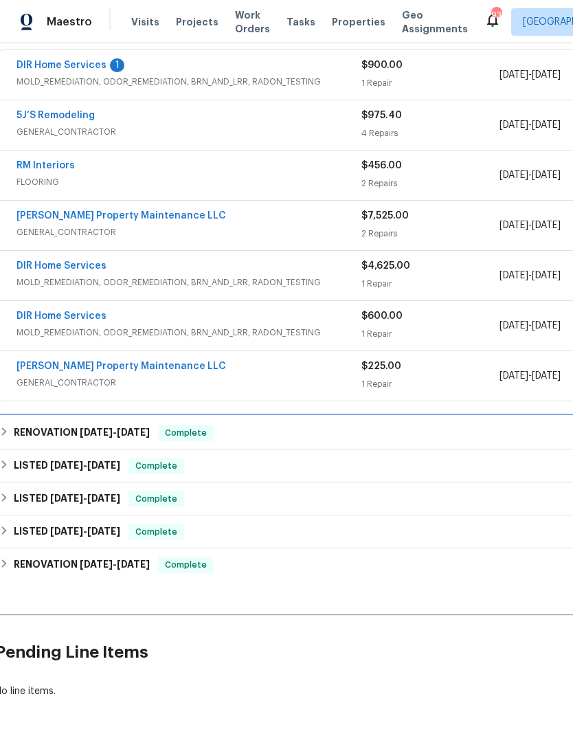
click at [300, 428] on div "RENOVATION [DATE] - [DATE] Complete" at bounding box center [383, 433] width 768 height 16
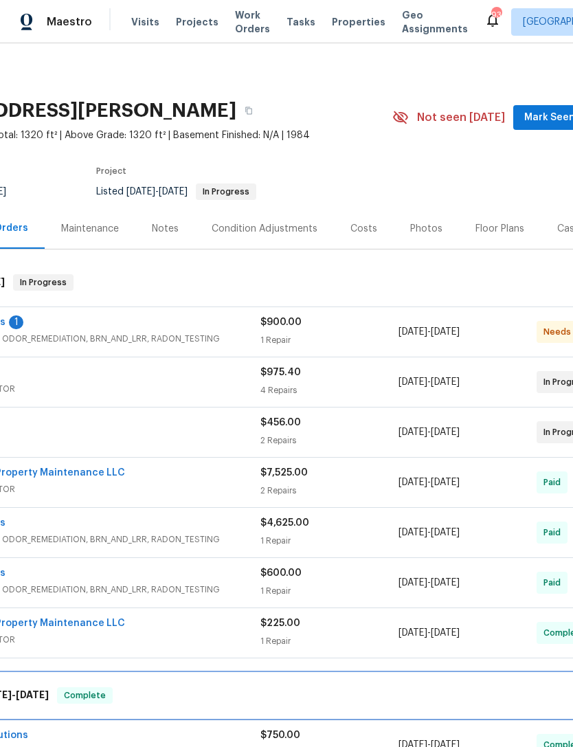
scroll to position [0, 107]
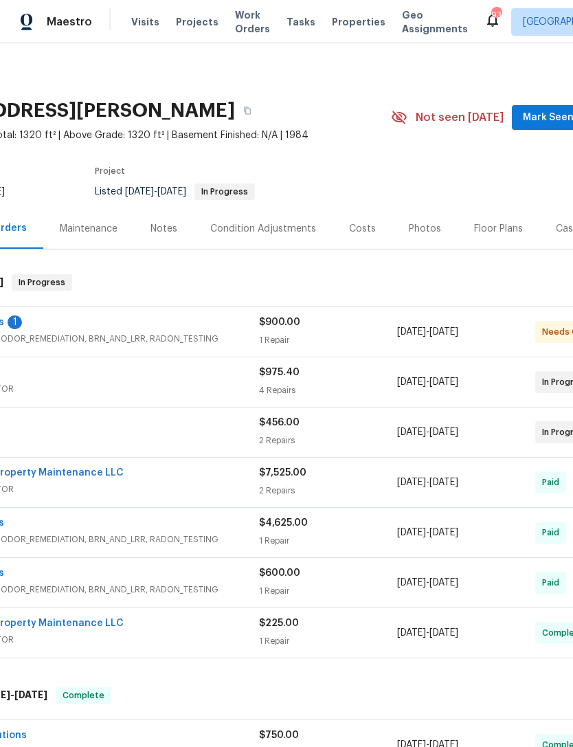
click at [354, 231] on div "Costs" at bounding box center [362, 229] width 27 height 14
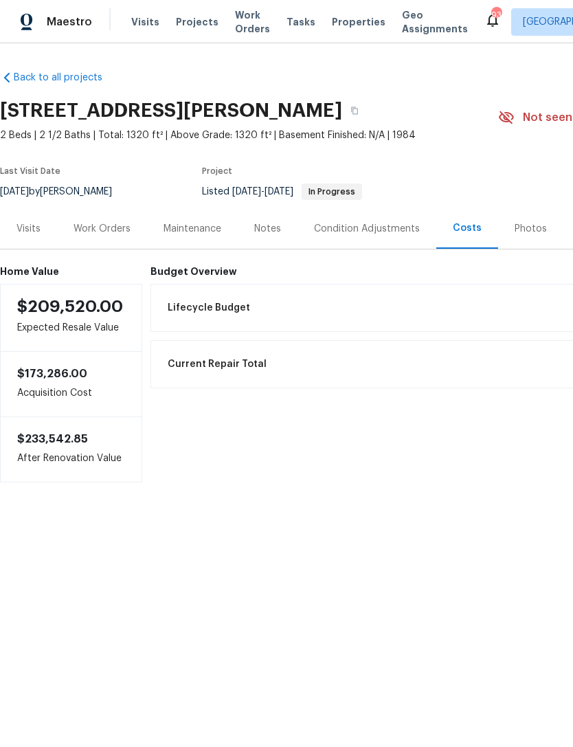
click at [29, 228] on div "Visits" at bounding box center [28, 229] width 24 height 14
